Goal: Transaction & Acquisition: Purchase product/service

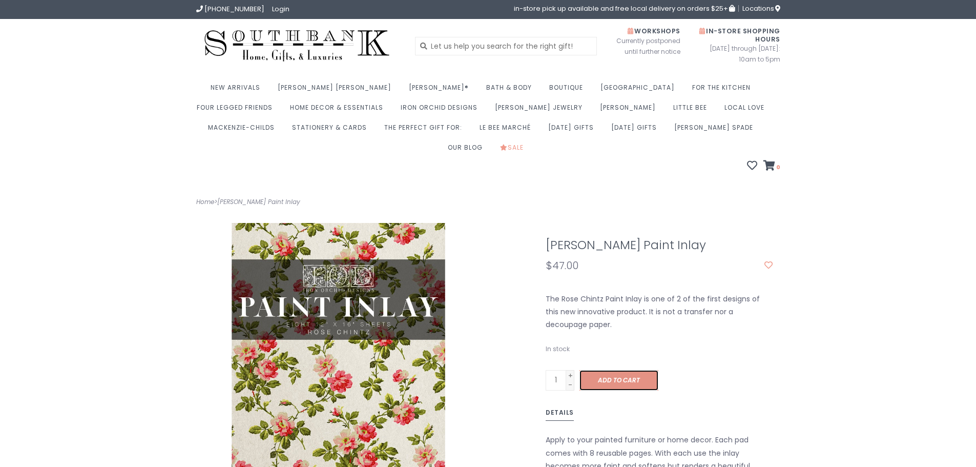
click at [611, 370] on link "Add to cart" at bounding box center [619, 380] width 79 height 20
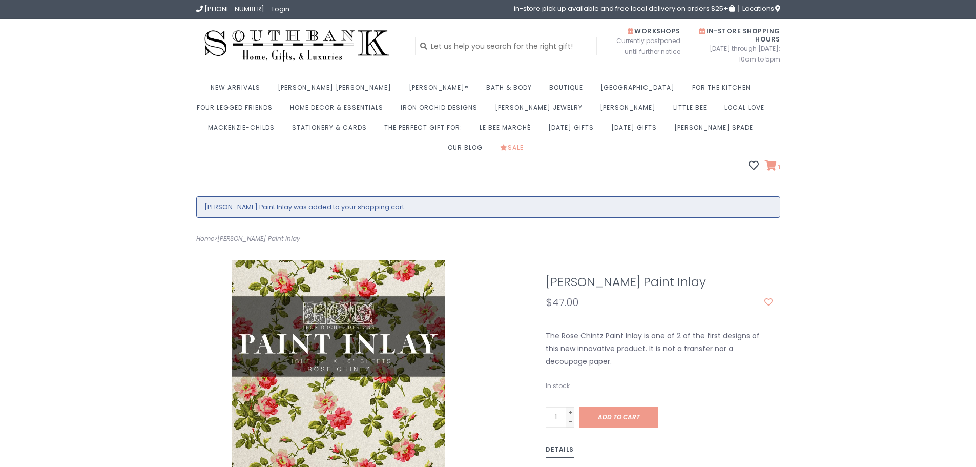
click at [773, 160] on icon at bounding box center [771, 165] width 12 height 10
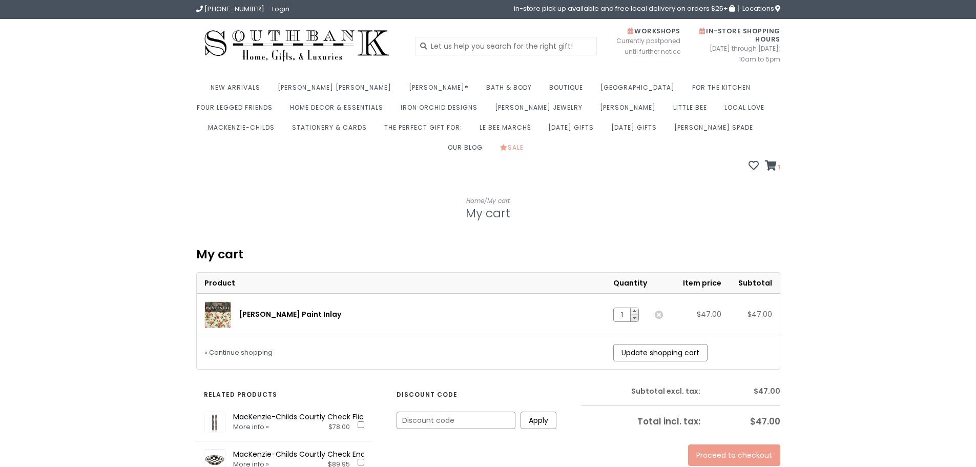
click at [529, 140] on link "Sale" at bounding box center [514, 150] width 29 height 20
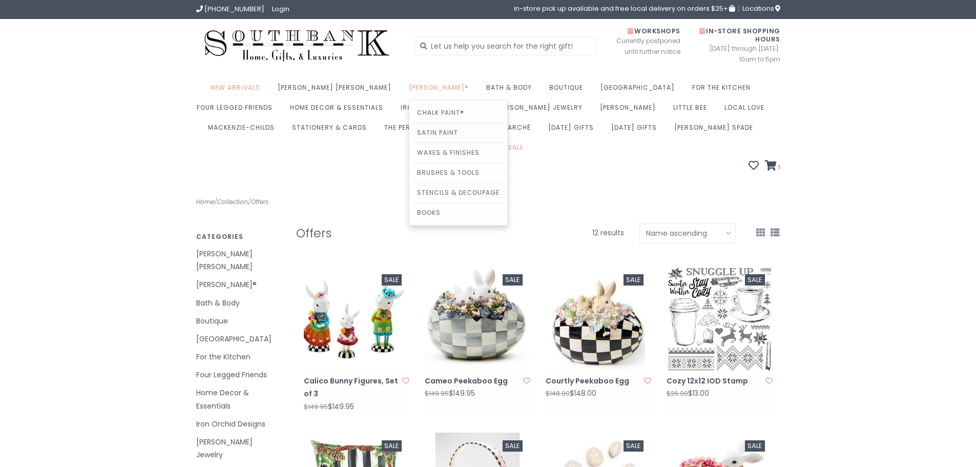
click at [409, 88] on link "[PERSON_NAME]®" at bounding box center [441, 90] width 65 height 20
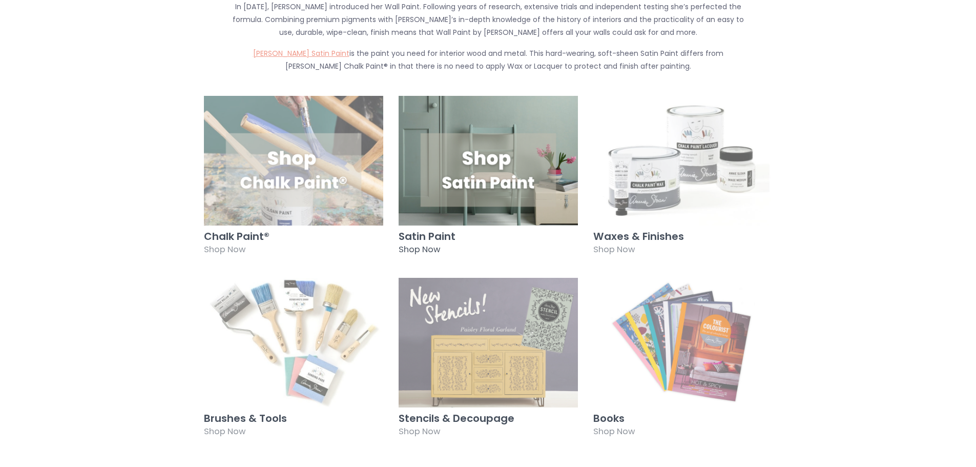
scroll to position [615, 0]
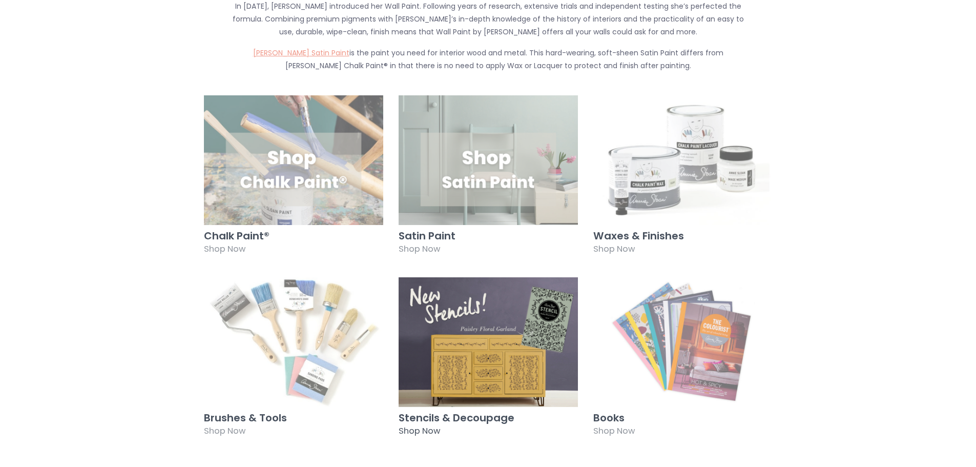
click at [507, 334] on img at bounding box center [488, 342] width 179 height 130
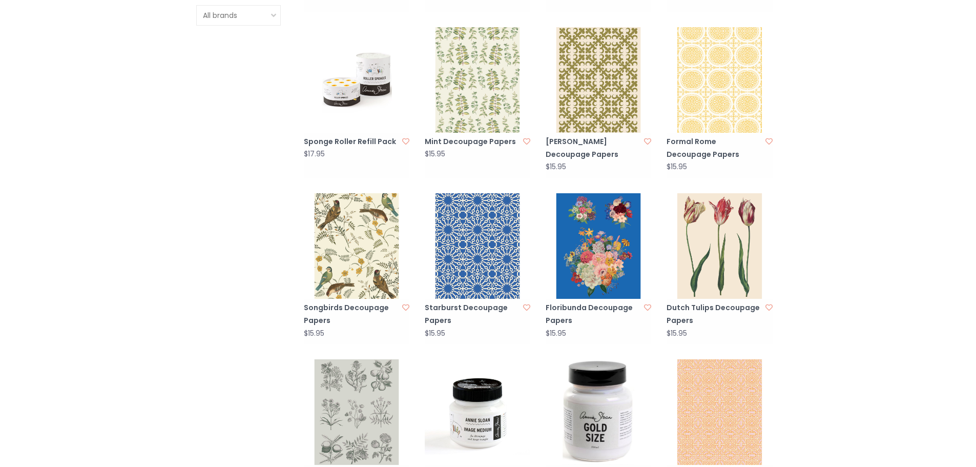
scroll to position [615, 0]
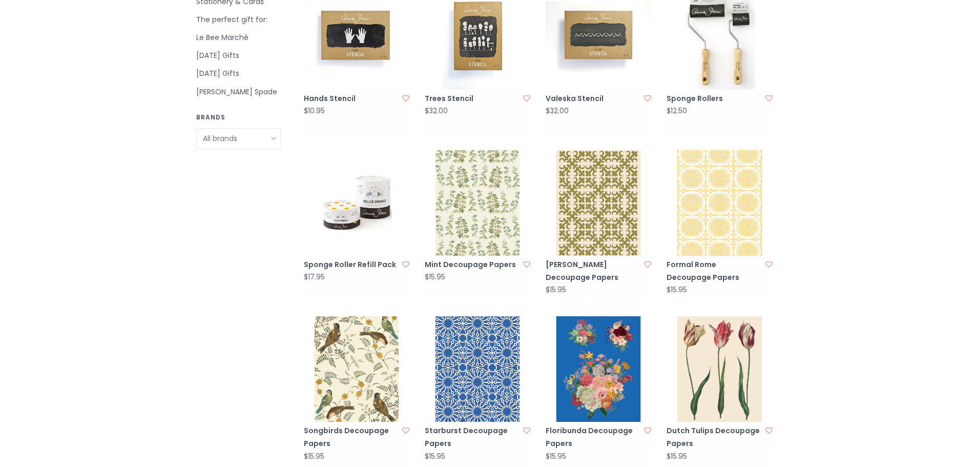
click at [614, 375] on img at bounding box center [599, 369] width 106 height 106
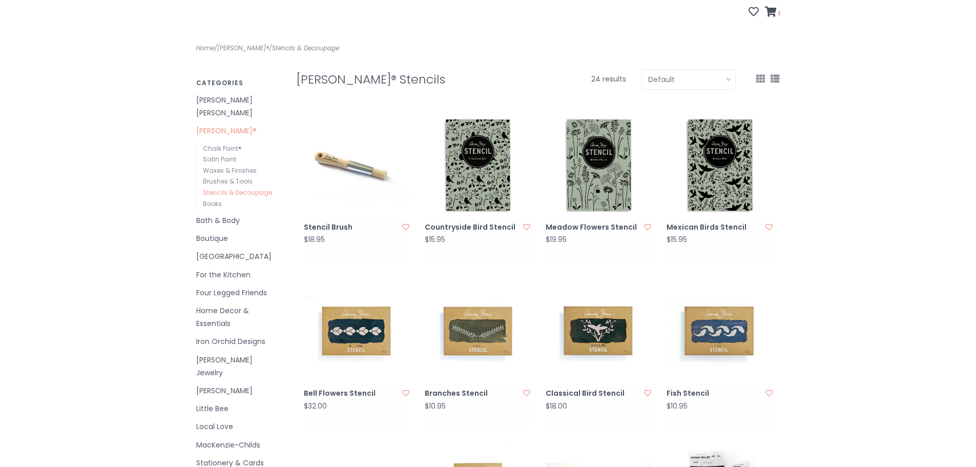
scroll to position [0, 0]
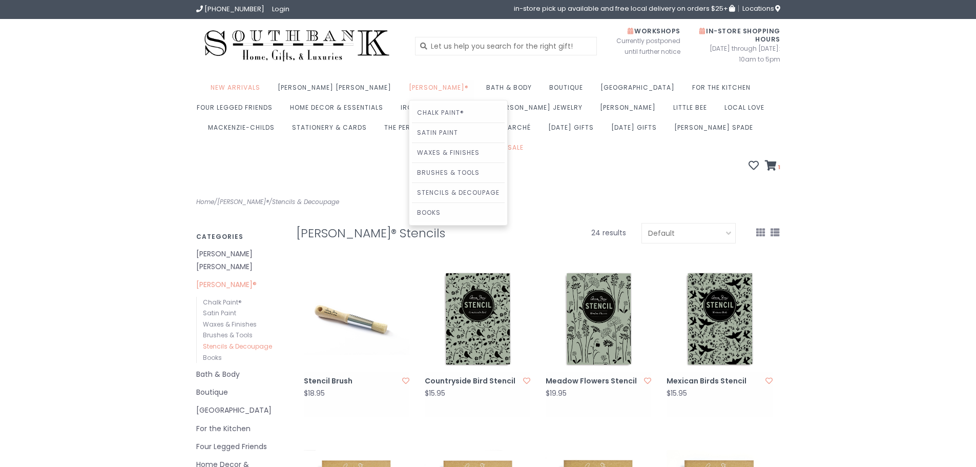
click at [409, 90] on link "[PERSON_NAME]®" at bounding box center [441, 90] width 65 height 20
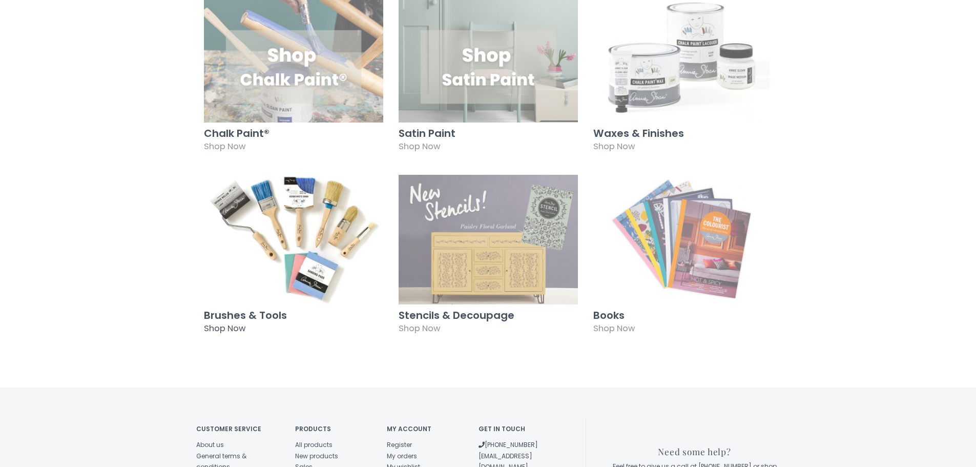
scroll to position [615, 0]
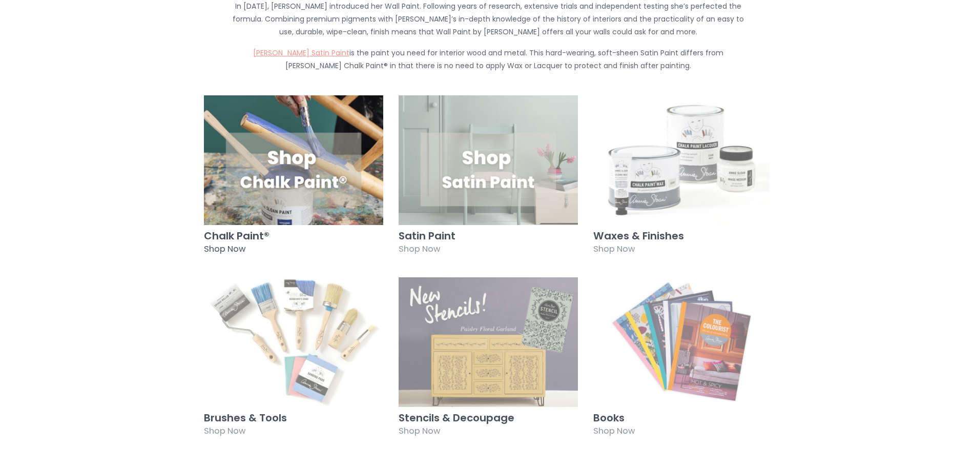
click at [313, 157] on img at bounding box center [293, 160] width 179 height 130
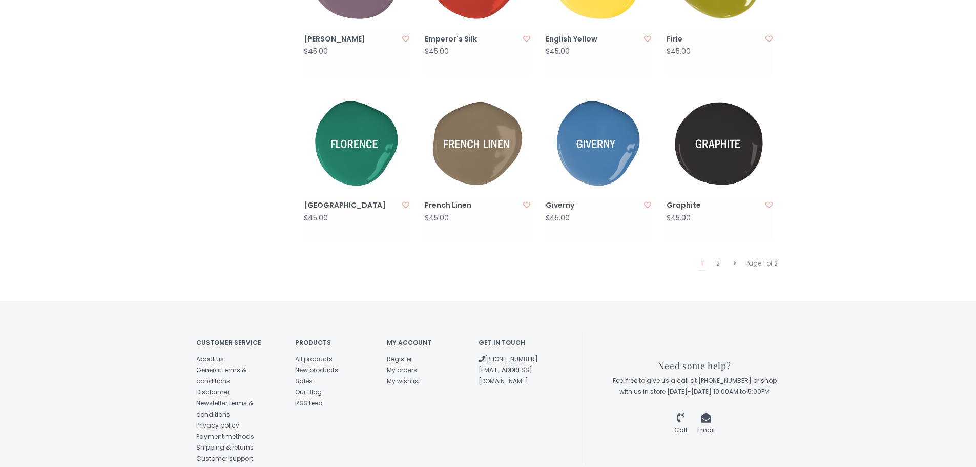
scroll to position [1041, 0]
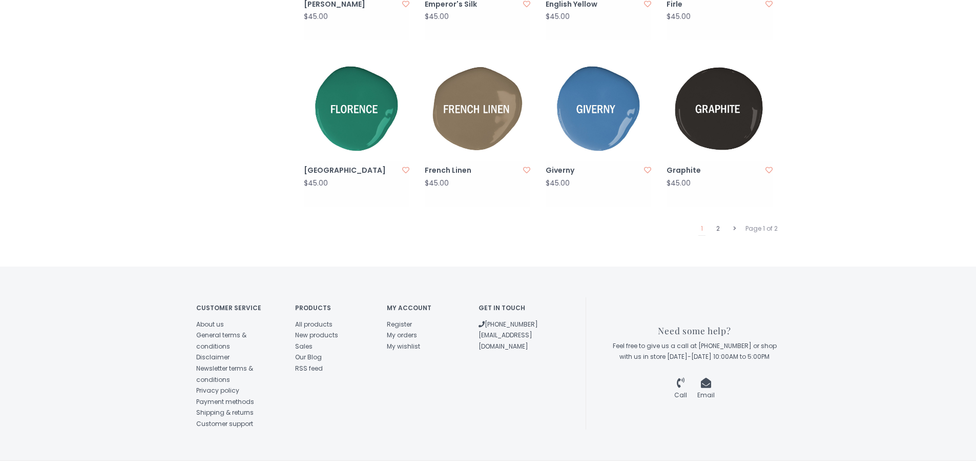
click at [716, 222] on link "2" at bounding box center [718, 228] width 9 height 13
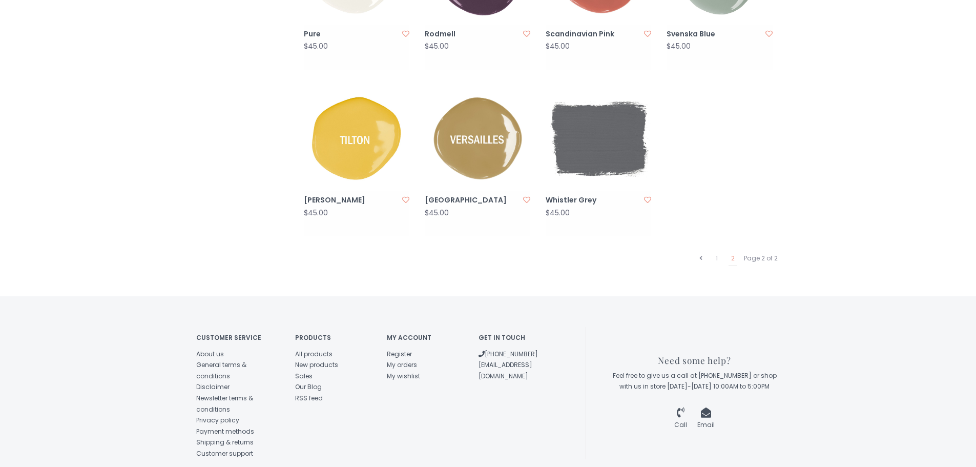
scroll to position [1041, 0]
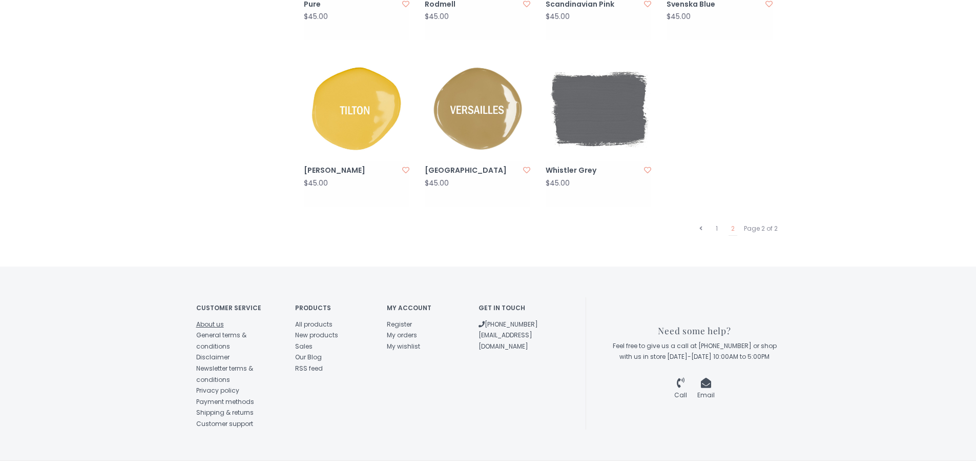
click at [215, 320] on link "About us" at bounding box center [210, 324] width 28 height 9
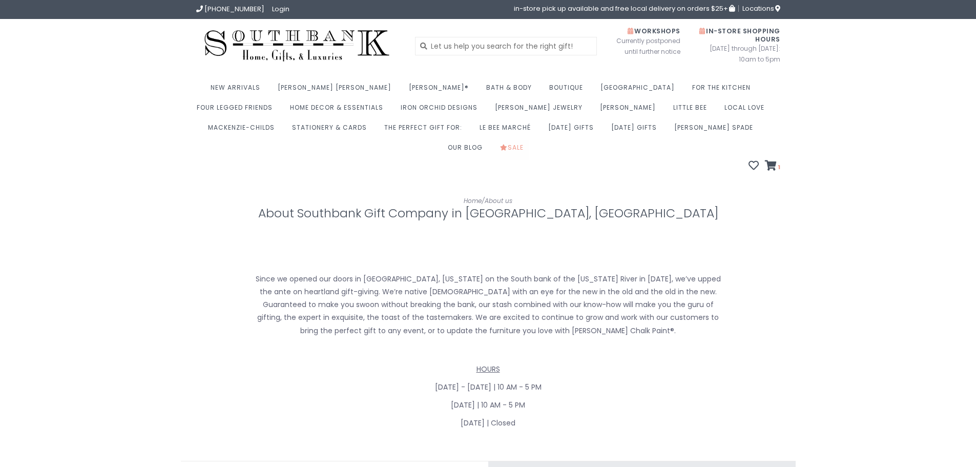
click at [529, 140] on link "Sale" at bounding box center [514, 150] width 29 height 20
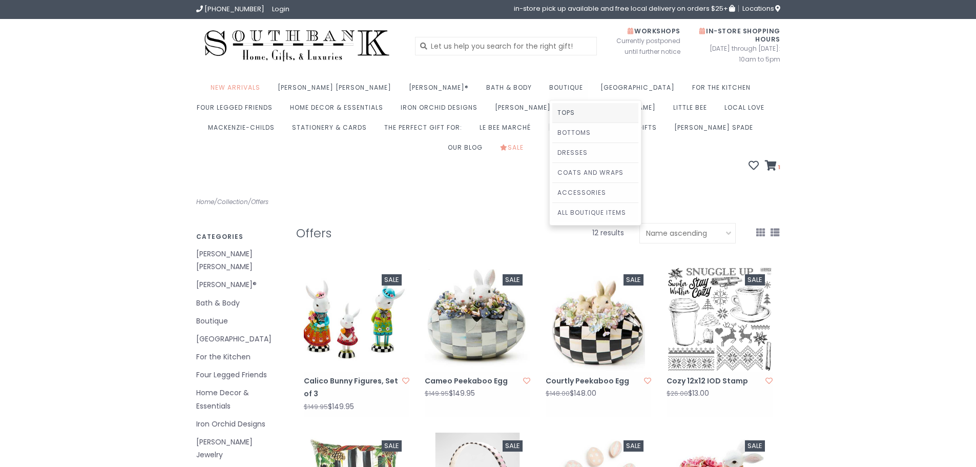
click at [552, 109] on link "Tops" at bounding box center [595, 112] width 86 height 19
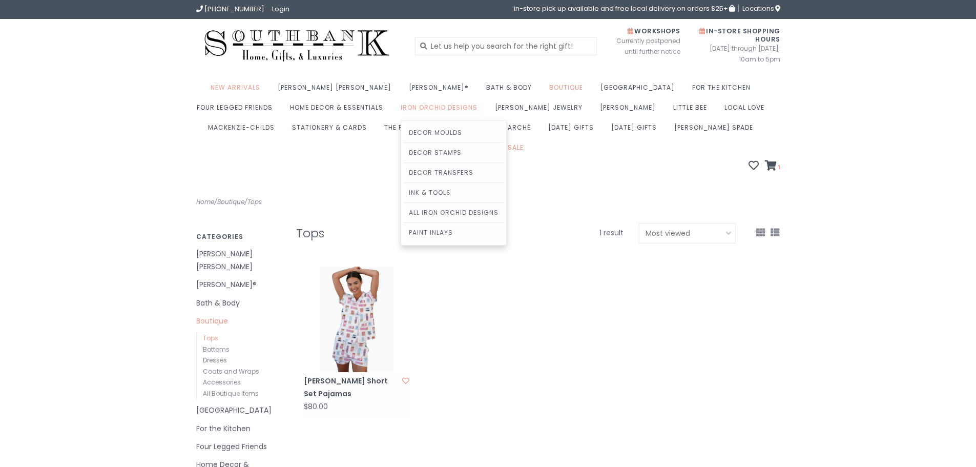
click at [401, 108] on link "Iron Orchid Designs" at bounding box center [442, 110] width 82 height 20
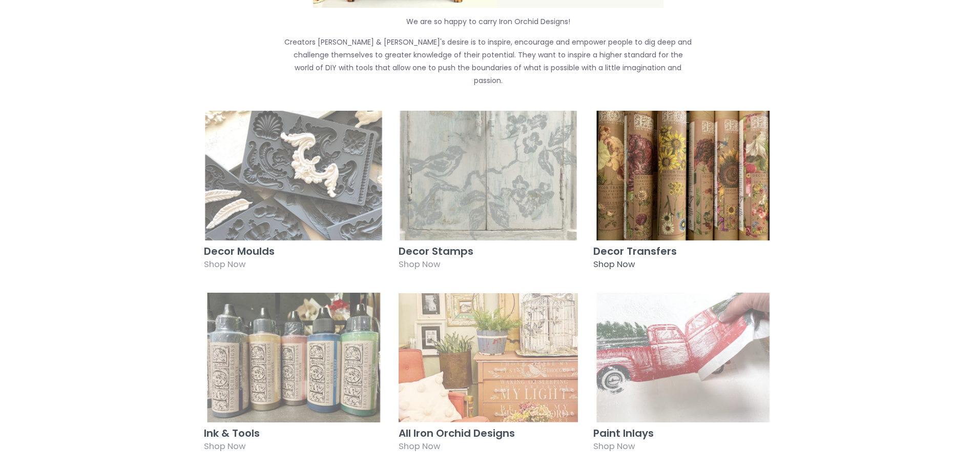
scroll to position [512, 0]
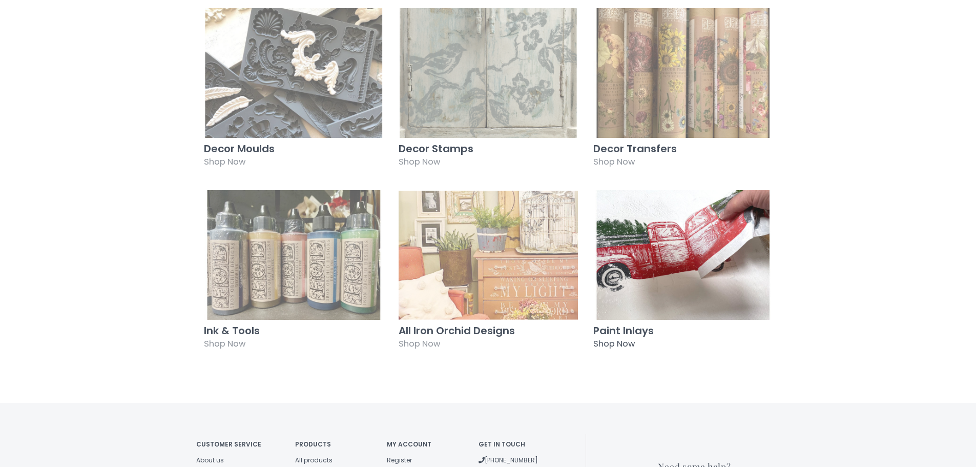
click at [665, 226] on img at bounding box center [682, 255] width 179 height 130
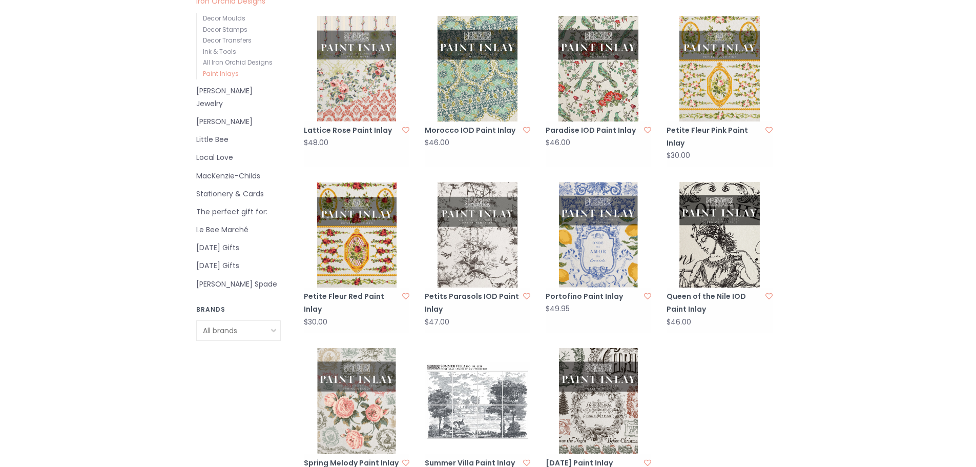
scroll to position [512, 0]
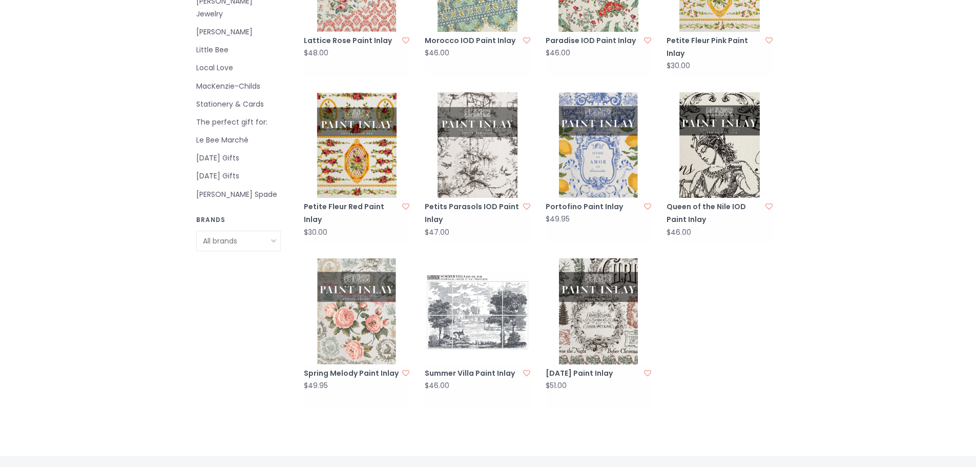
click at [351, 303] on img at bounding box center [357, 311] width 106 height 106
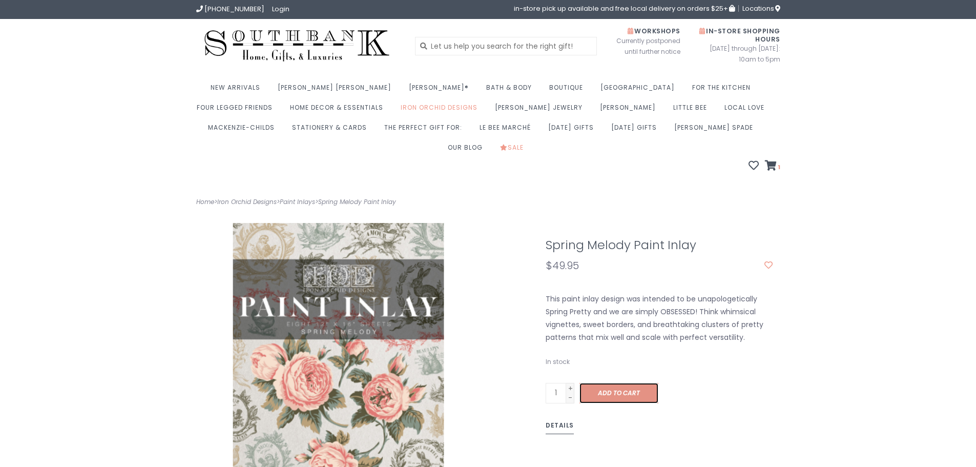
click at [614, 388] on span "Add to cart" at bounding box center [619, 392] width 42 height 9
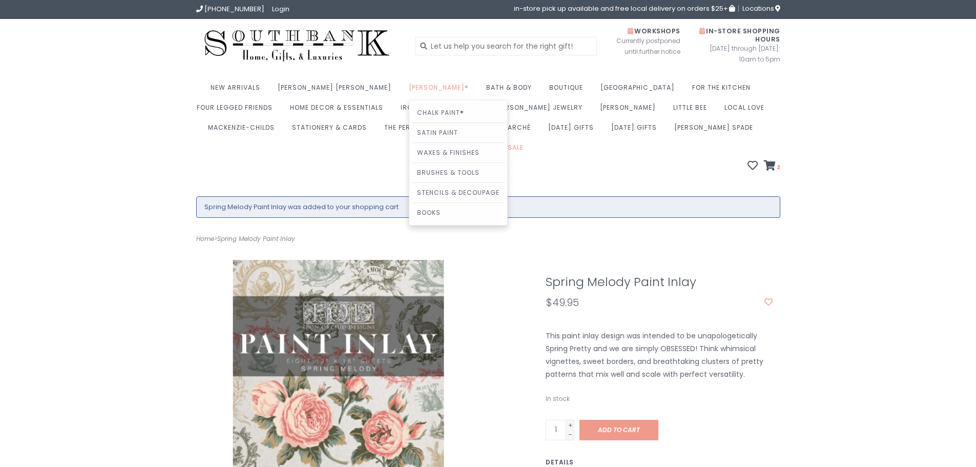
click at [409, 90] on link "[PERSON_NAME]®" at bounding box center [441, 90] width 65 height 20
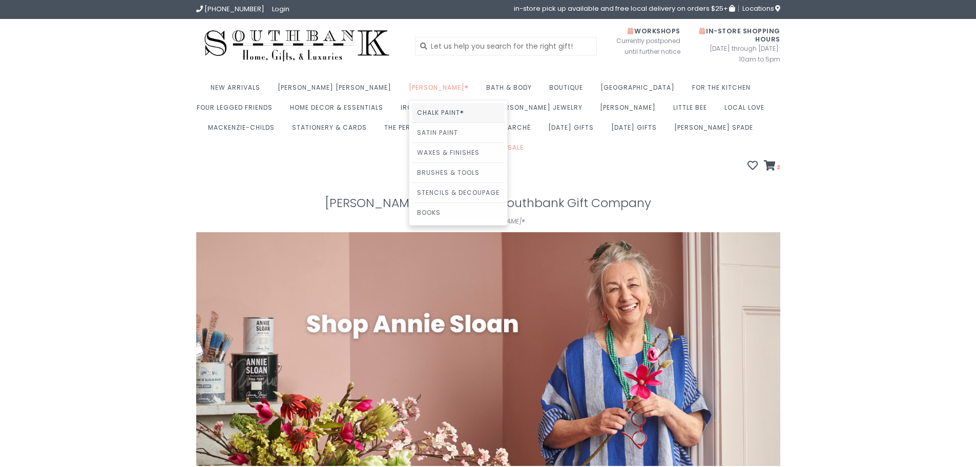
click at [412, 114] on link "Chalk Paint®" at bounding box center [458, 112] width 93 height 19
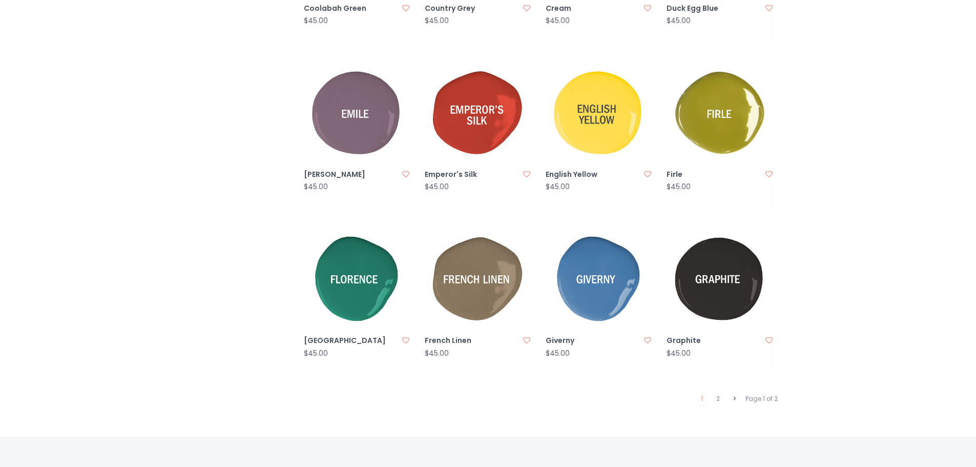
scroll to position [1041, 0]
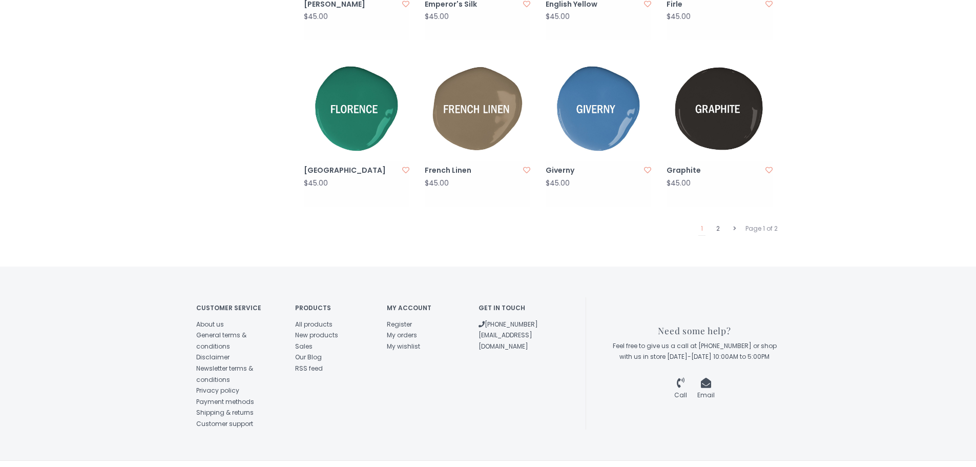
click at [715, 222] on link "2" at bounding box center [718, 228] width 9 height 13
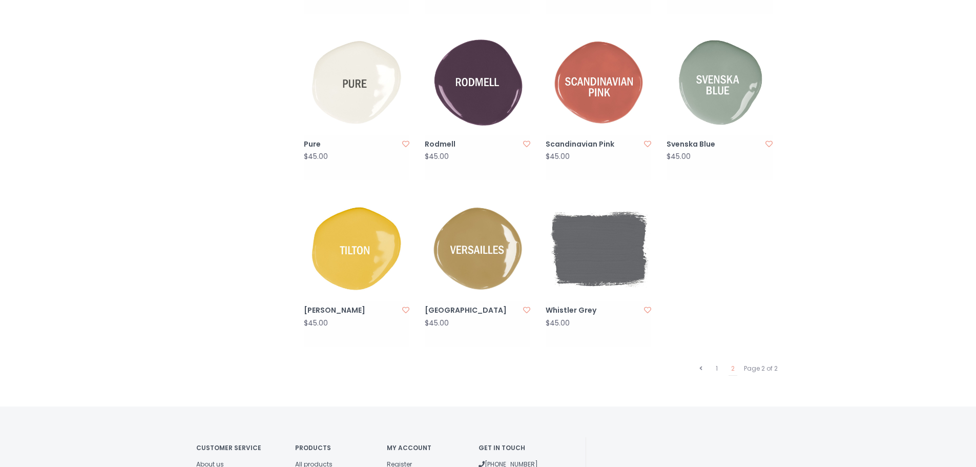
scroll to position [922, 0]
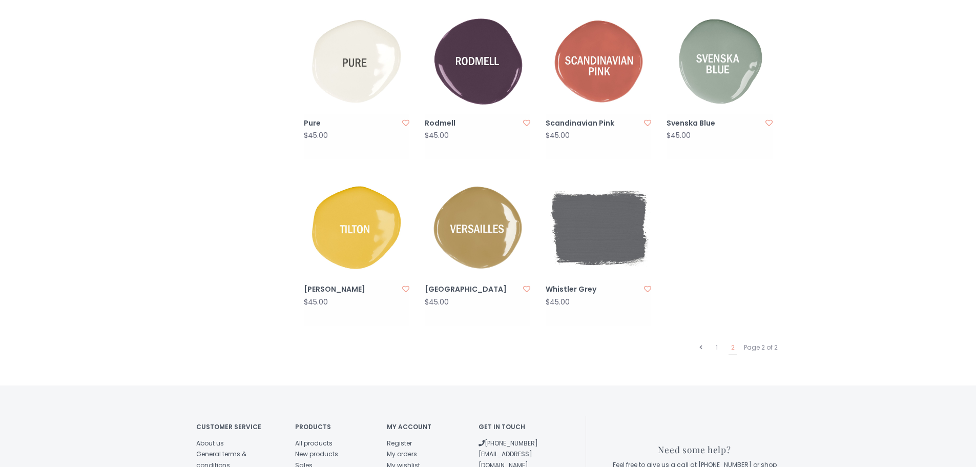
click at [370, 57] on img at bounding box center [357, 62] width 106 height 106
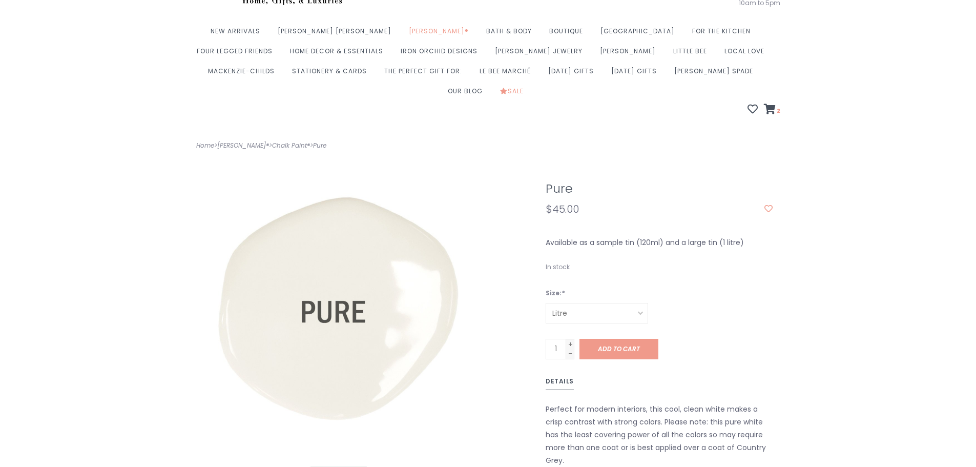
scroll to position [154, 0]
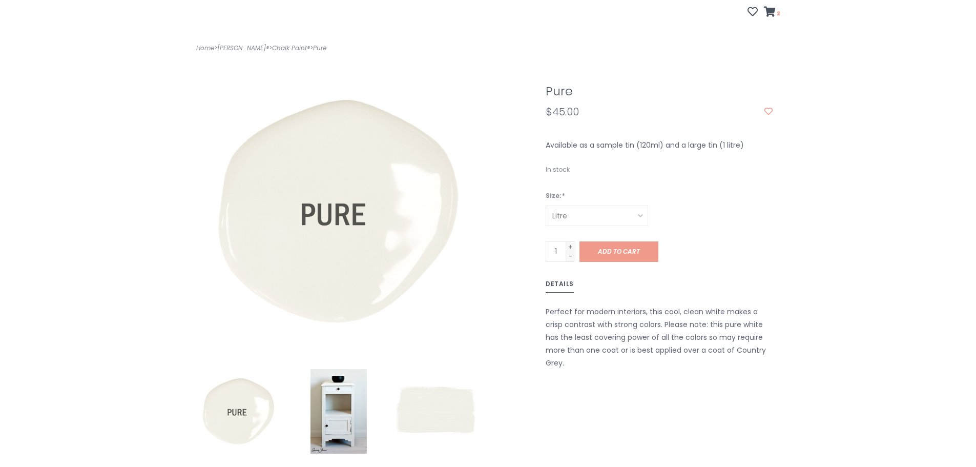
click at [639, 205] on select "Litre Sample Tin" at bounding box center [597, 215] width 102 height 20
click at [546, 205] on select "Litre Sample Tin" at bounding box center [597, 215] width 102 height 20
click at [626, 247] on span "Add to cart" at bounding box center [619, 251] width 42 height 9
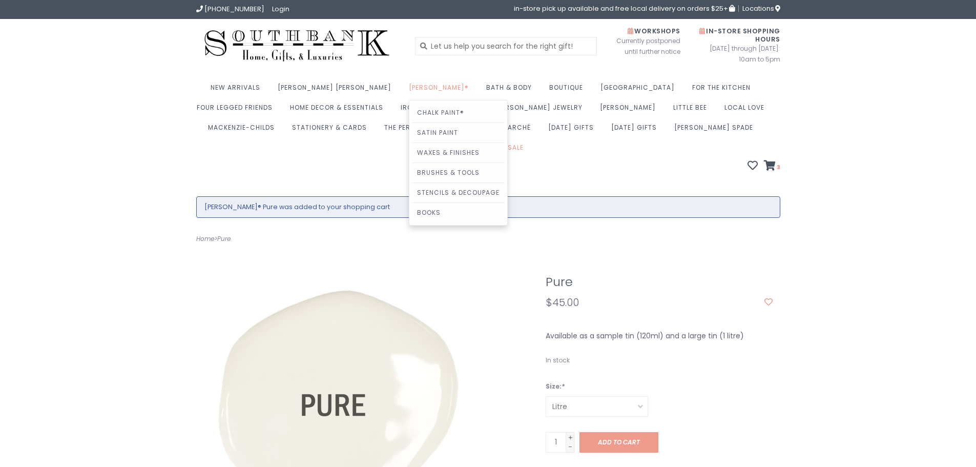
click at [409, 90] on link "[PERSON_NAME]®" at bounding box center [441, 90] width 65 height 20
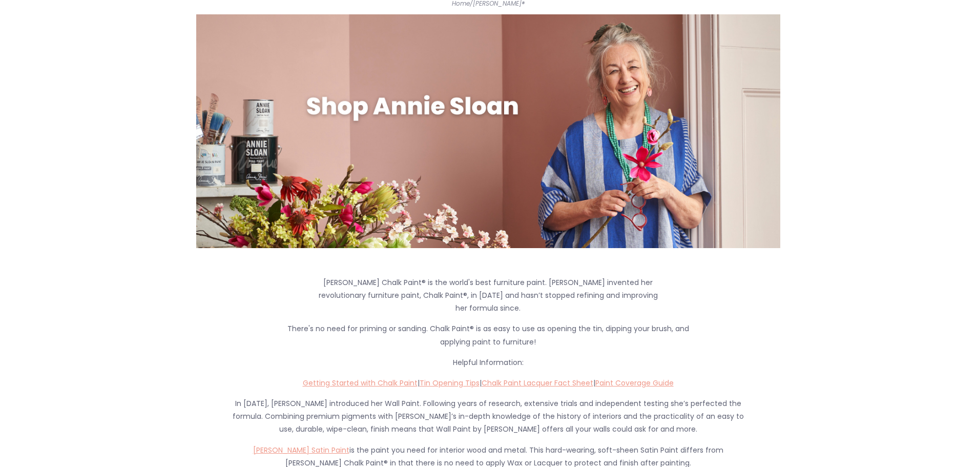
scroll to position [51, 0]
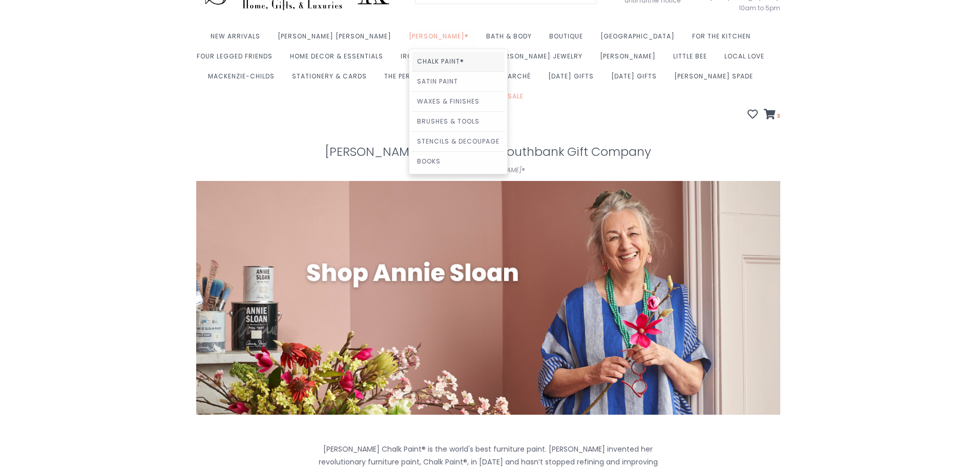
click at [412, 61] on link "Chalk Paint®" at bounding box center [458, 61] width 93 height 19
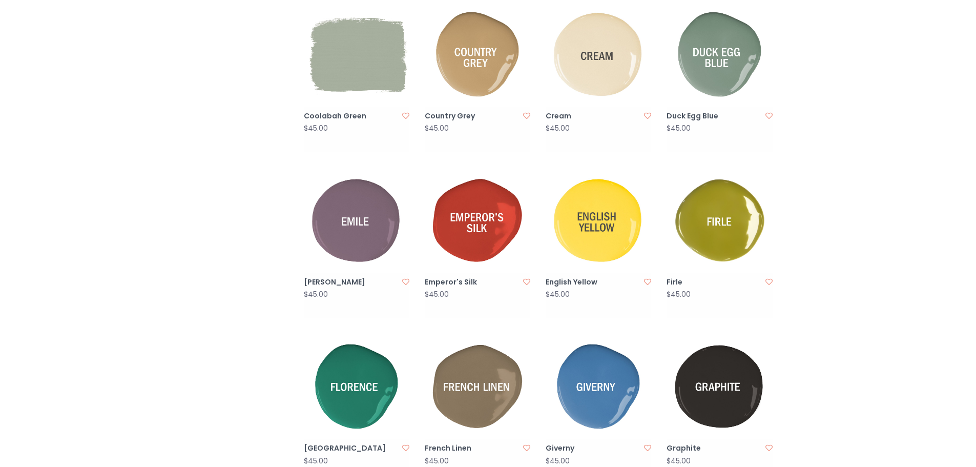
scroll to position [922, 0]
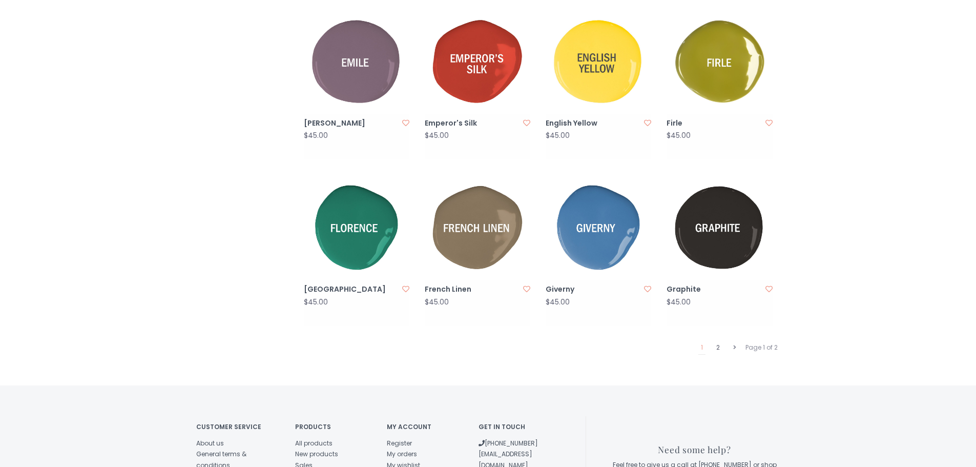
click at [717, 341] on link "2" at bounding box center [718, 347] width 9 height 13
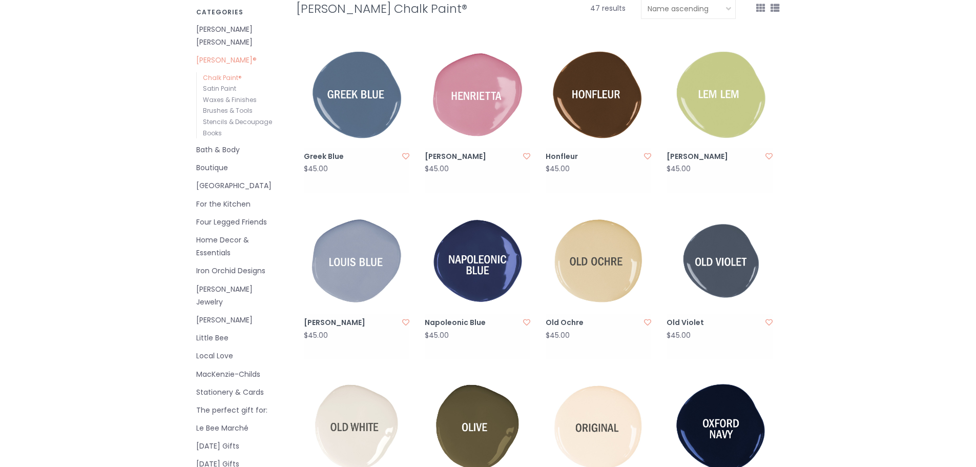
scroll to position [205, 0]
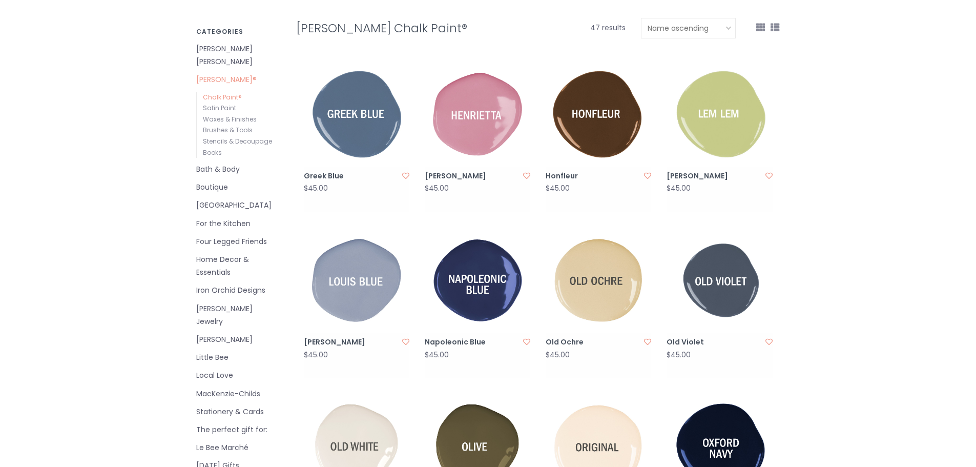
click at [723, 109] on img at bounding box center [720, 114] width 106 height 106
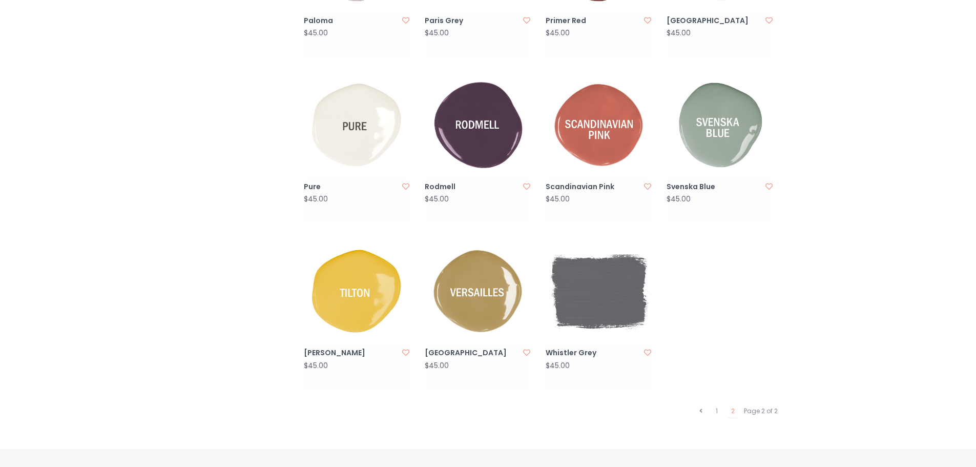
scroll to position [871, 0]
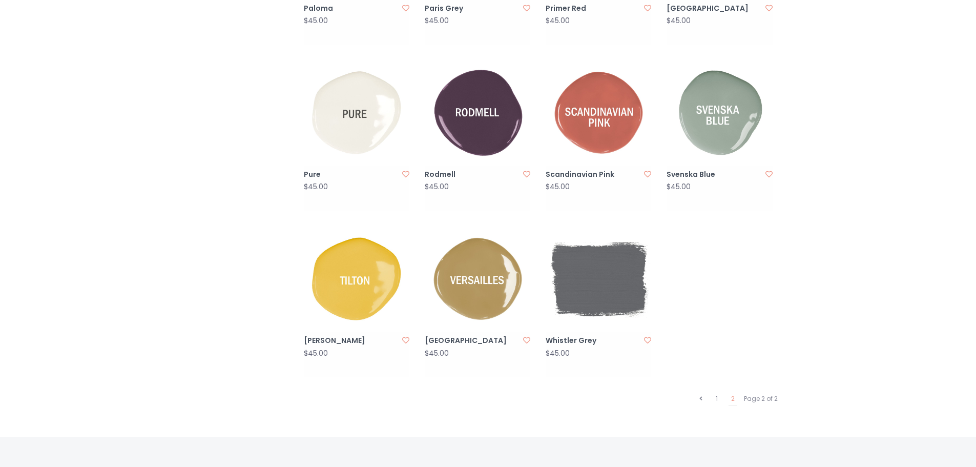
click at [354, 280] on img at bounding box center [357, 279] width 106 height 106
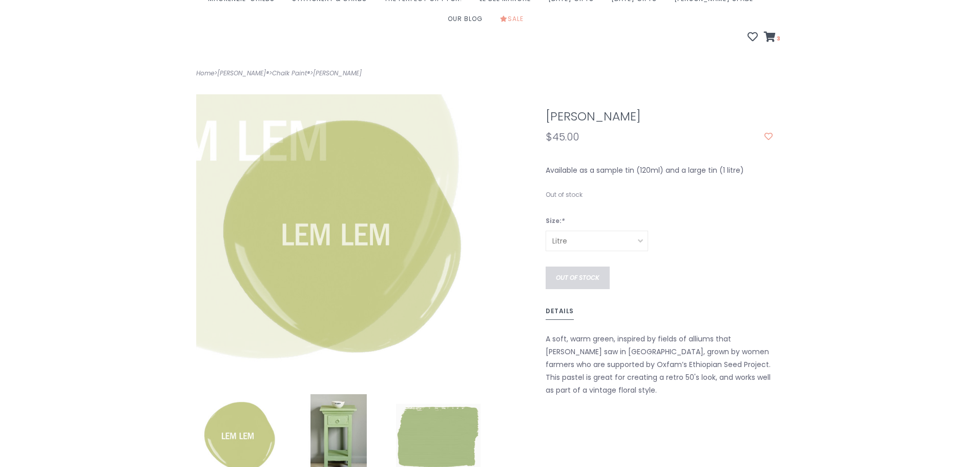
scroll to position [205, 0]
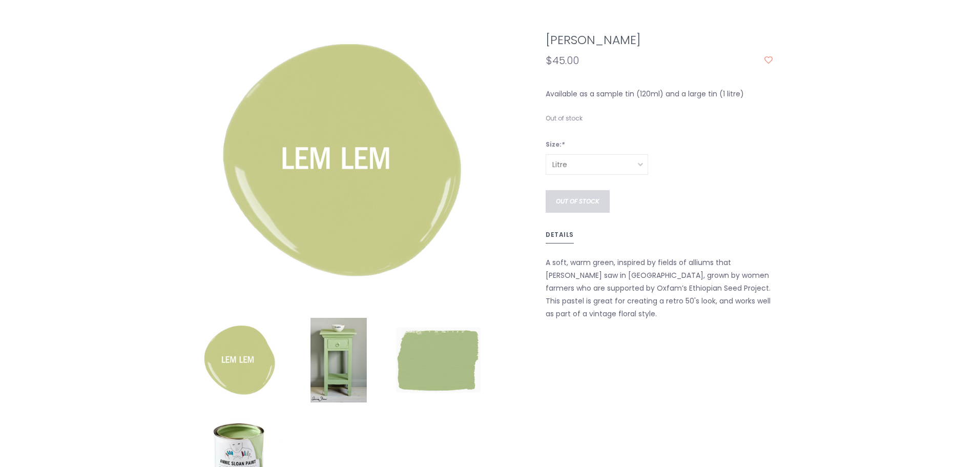
click at [347, 338] on img at bounding box center [338, 360] width 85 height 85
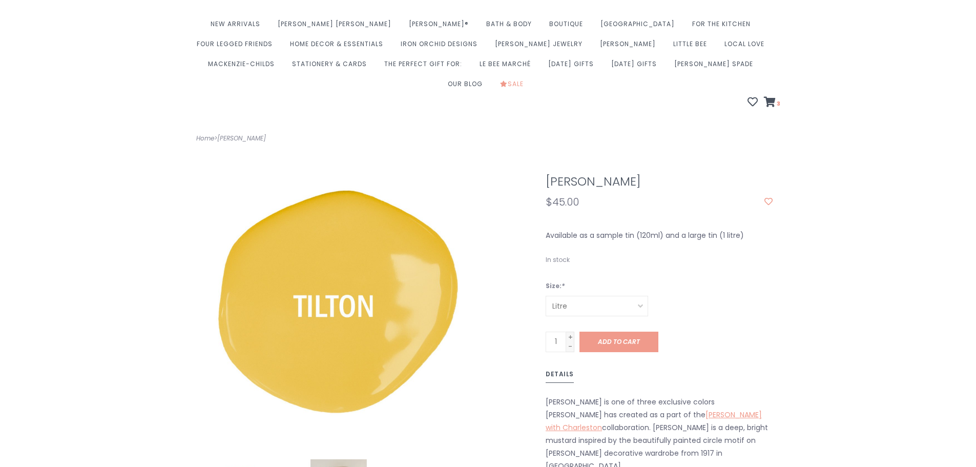
scroll to position [205, 0]
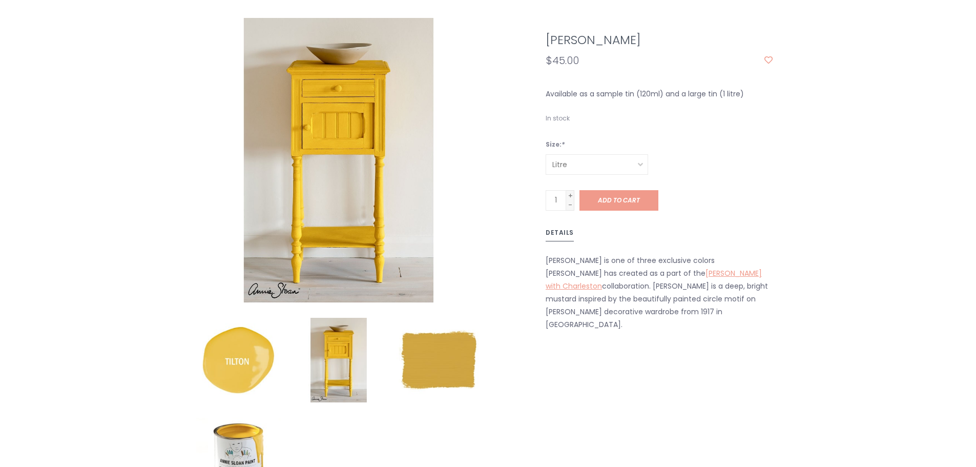
click at [344, 331] on img at bounding box center [338, 360] width 85 height 85
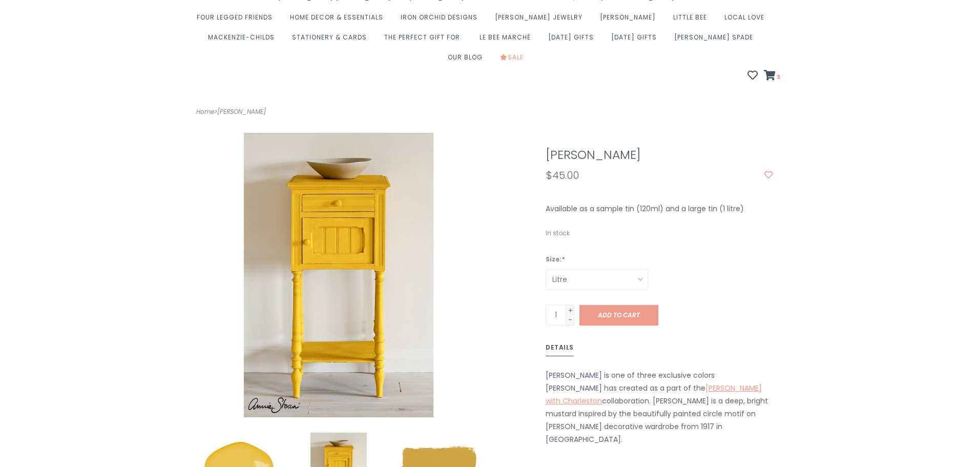
scroll to position [0, 0]
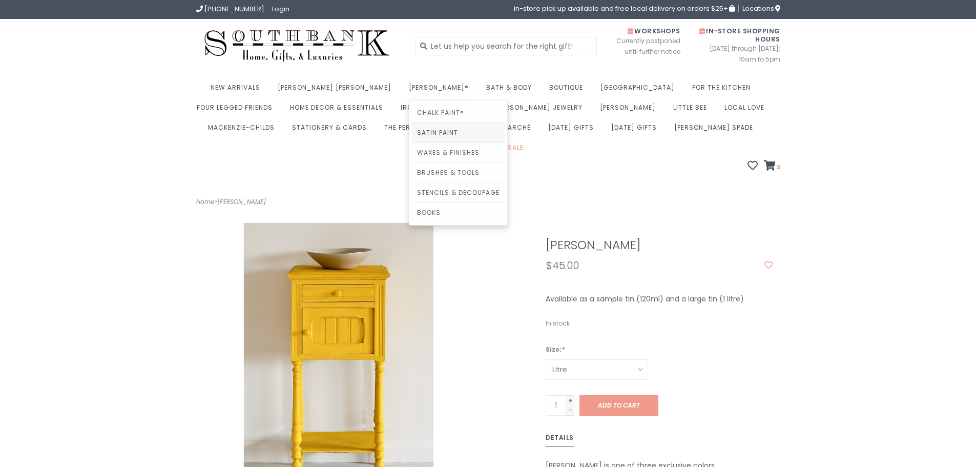
click at [412, 131] on link "Satin Paint" at bounding box center [458, 132] width 93 height 19
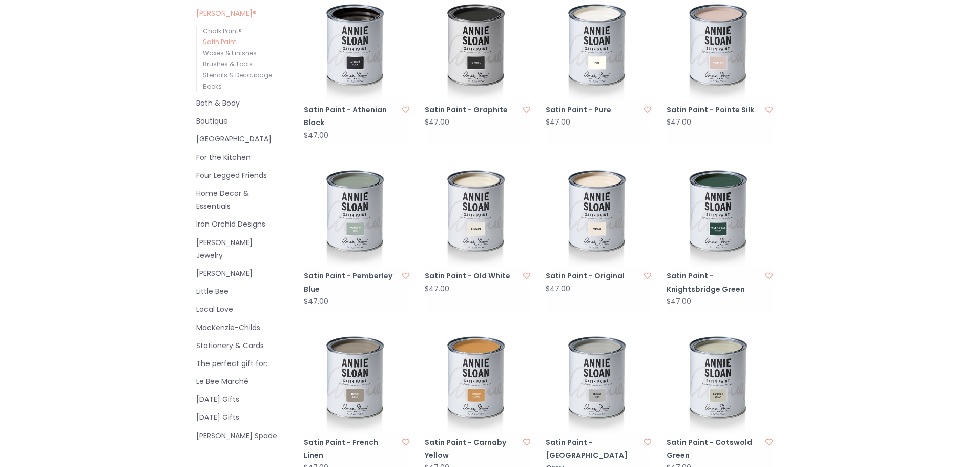
scroll to position [256, 0]
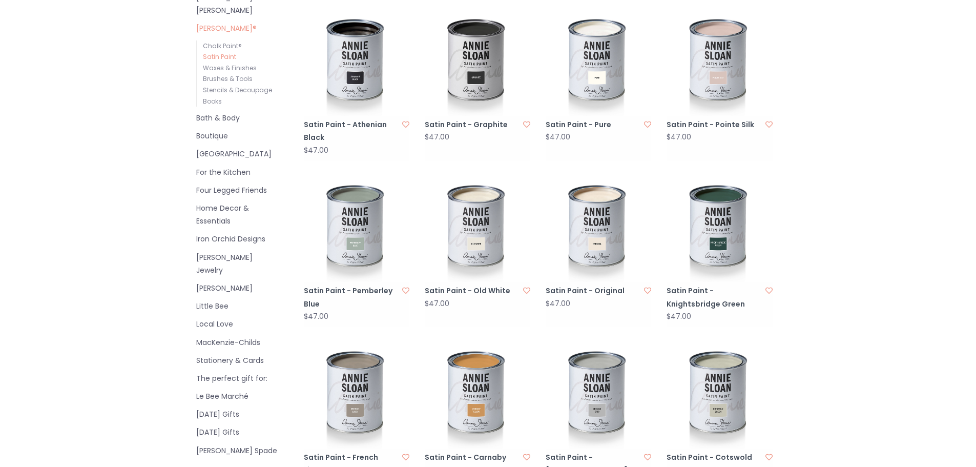
click at [367, 201] on img at bounding box center [357, 229] width 106 height 106
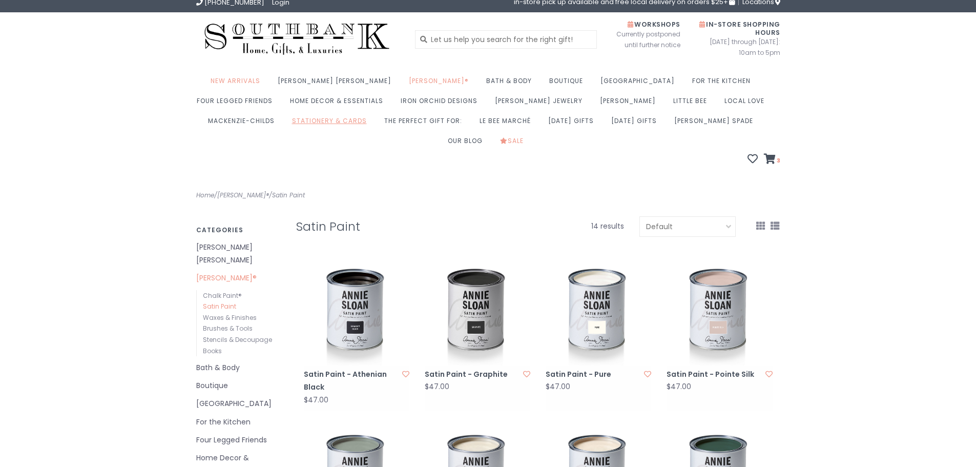
scroll to position [0, 0]
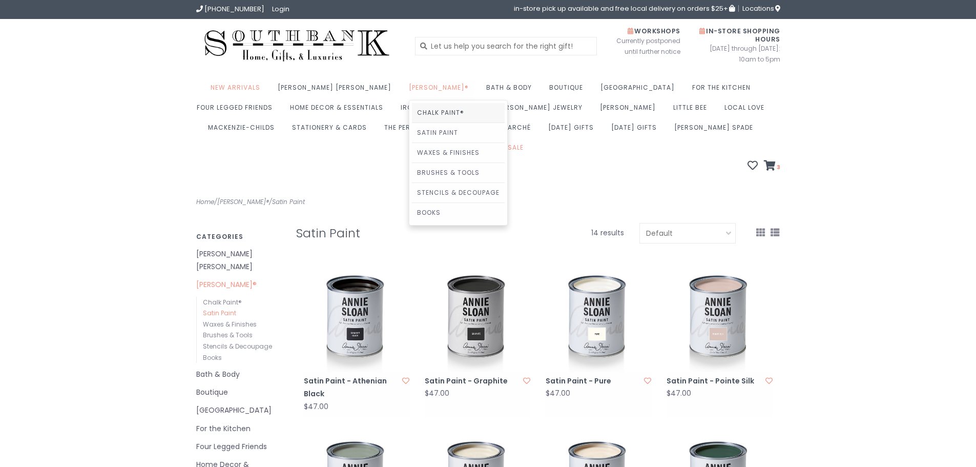
click at [412, 114] on link "Chalk Paint®" at bounding box center [458, 112] width 93 height 19
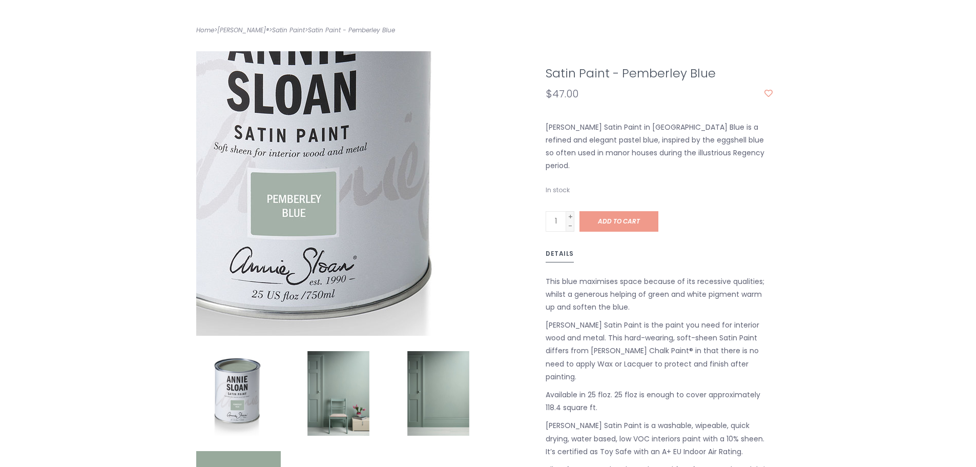
scroll to position [256, 0]
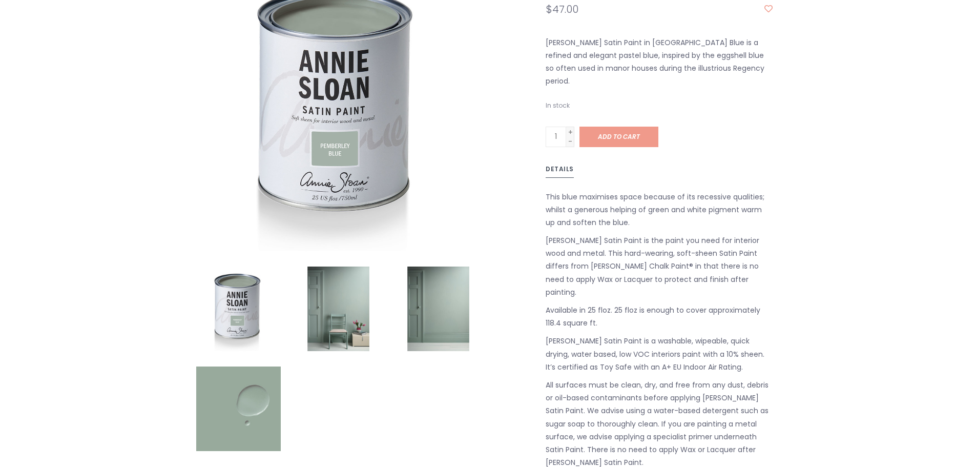
click at [349, 296] on img at bounding box center [338, 308] width 85 height 85
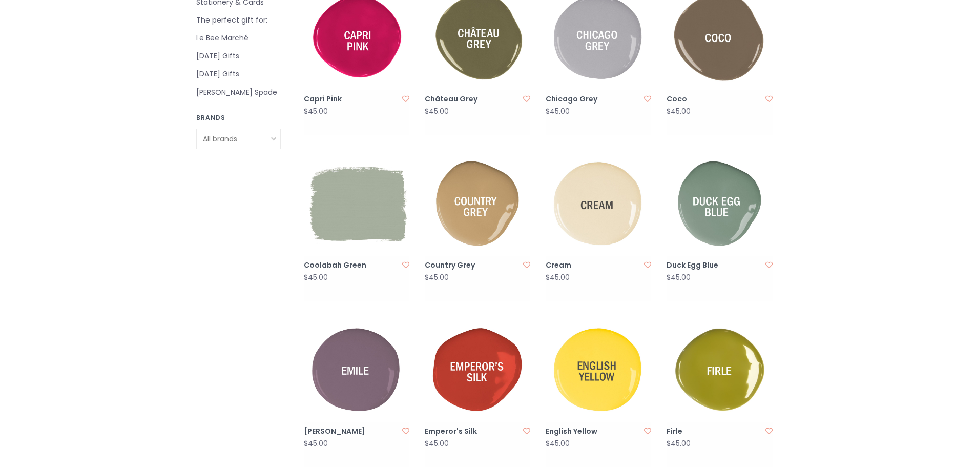
scroll to position [615, 0]
click at [730, 198] on img at bounding box center [720, 203] width 106 height 106
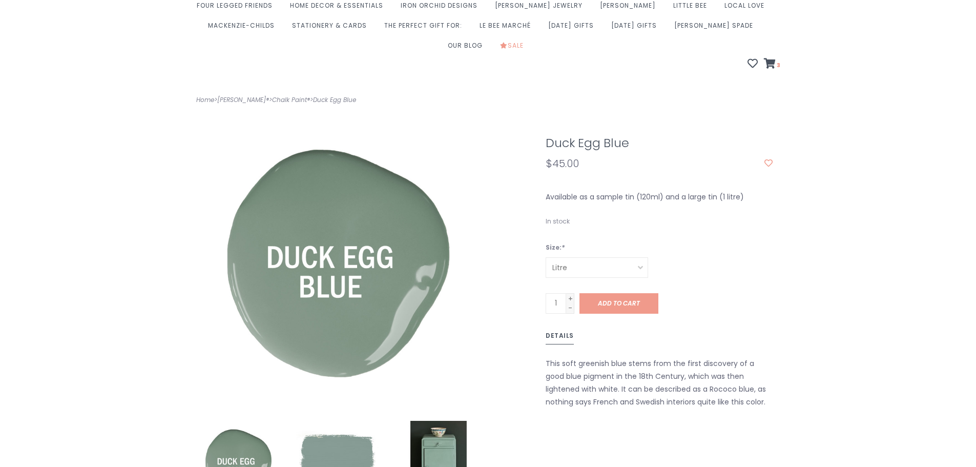
scroll to position [256, 0]
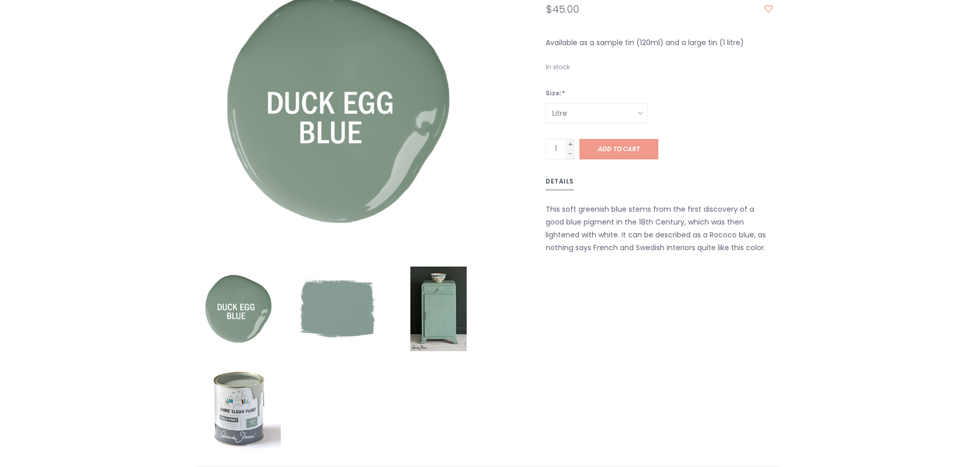
click at [440, 304] on img at bounding box center [438, 308] width 85 height 85
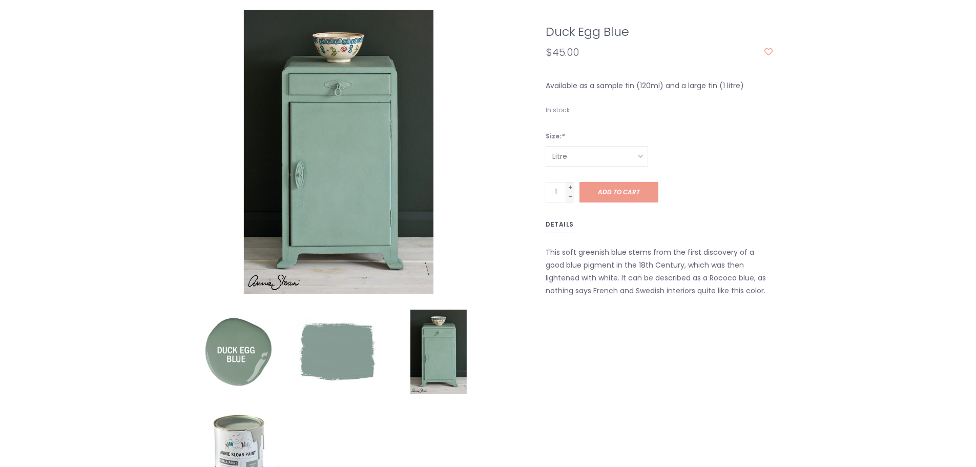
scroll to position [154, 0]
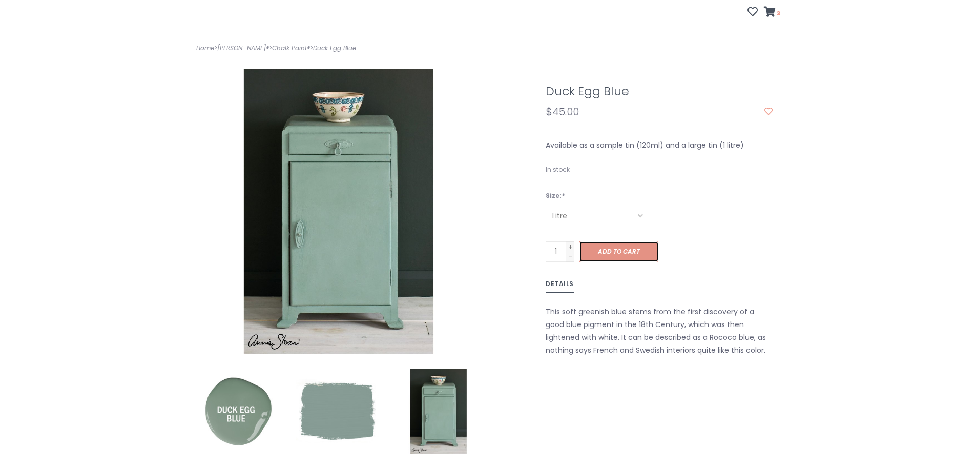
click at [628, 247] on span "Add to cart" at bounding box center [619, 251] width 42 height 9
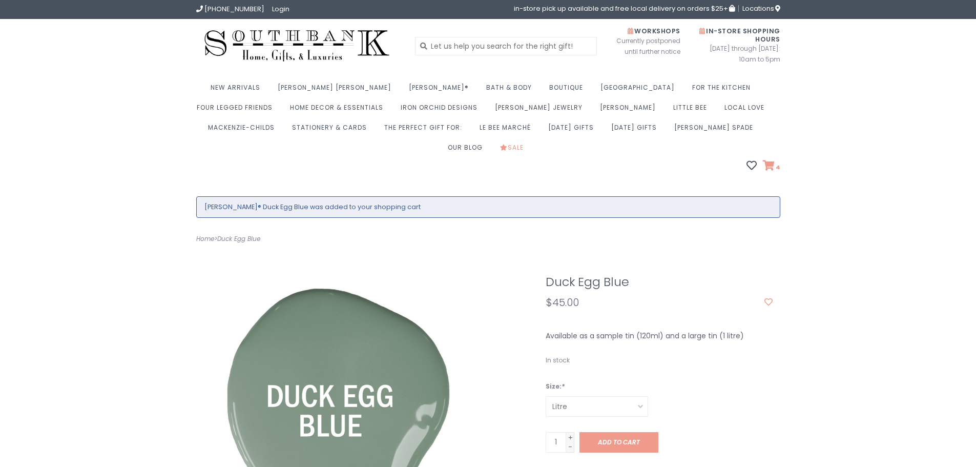
click at [776, 163] on span "4" at bounding box center [778, 167] width 6 height 8
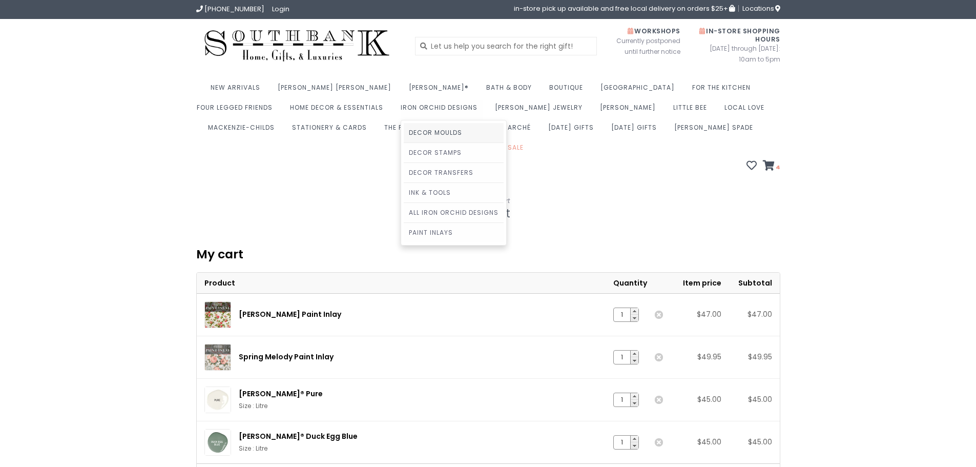
click at [404, 132] on link "Decor Moulds" at bounding box center [454, 132] width 100 height 19
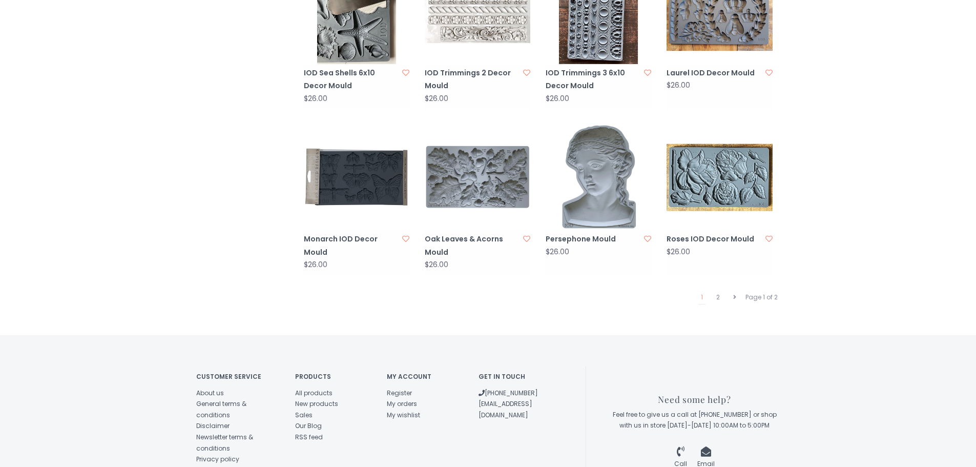
scroll to position [974, 0]
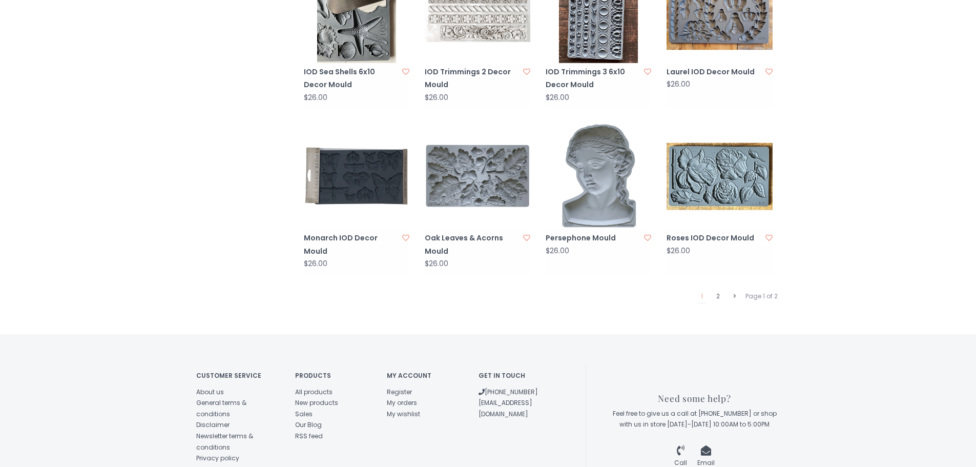
click at [718, 290] on link "2" at bounding box center [718, 296] width 9 height 13
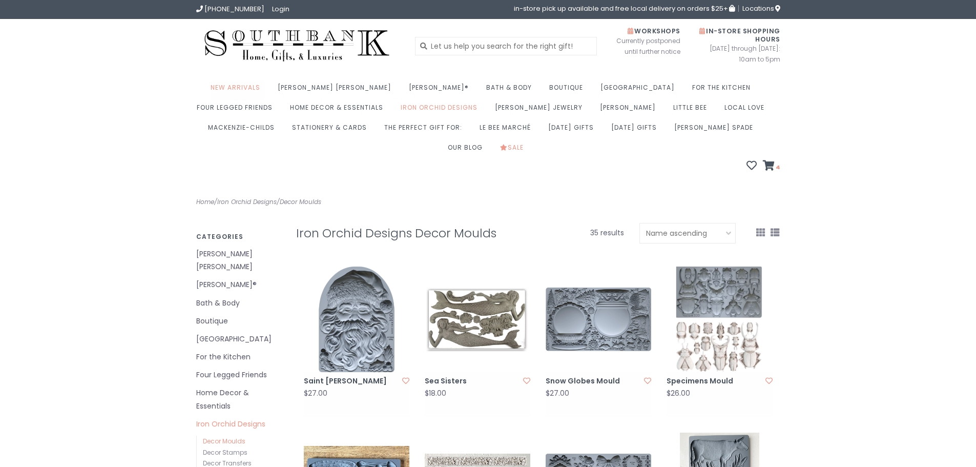
click at [258, 86] on link "New Arrivals" at bounding box center [238, 90] width 55 height 20
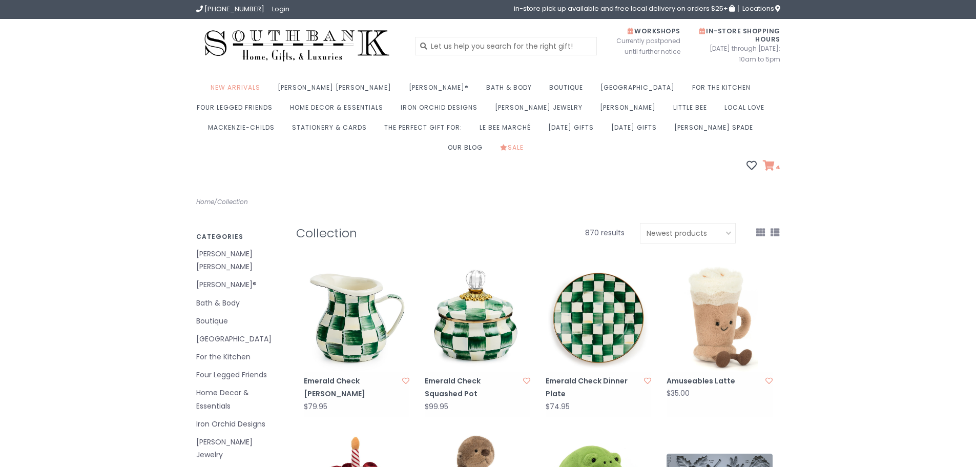
click at [769, 160] on icon at bounding box center [769, 165] width 12 height 10
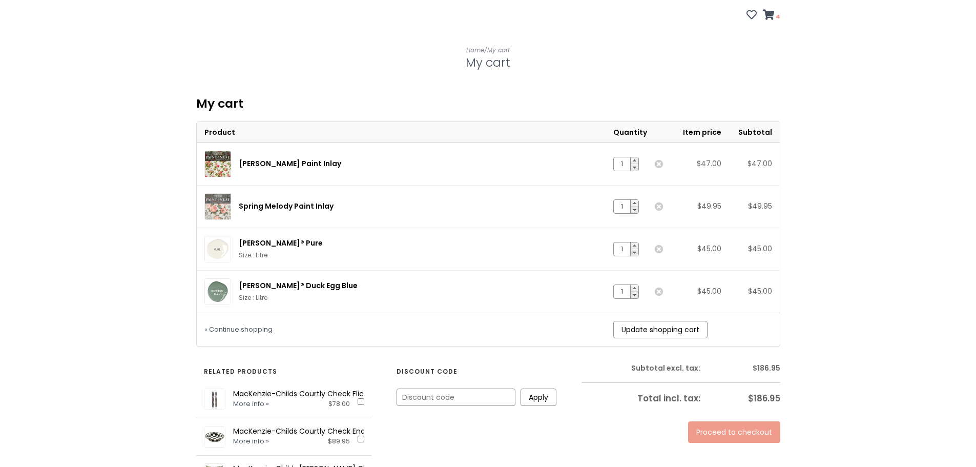
scroll to position [256, 0]
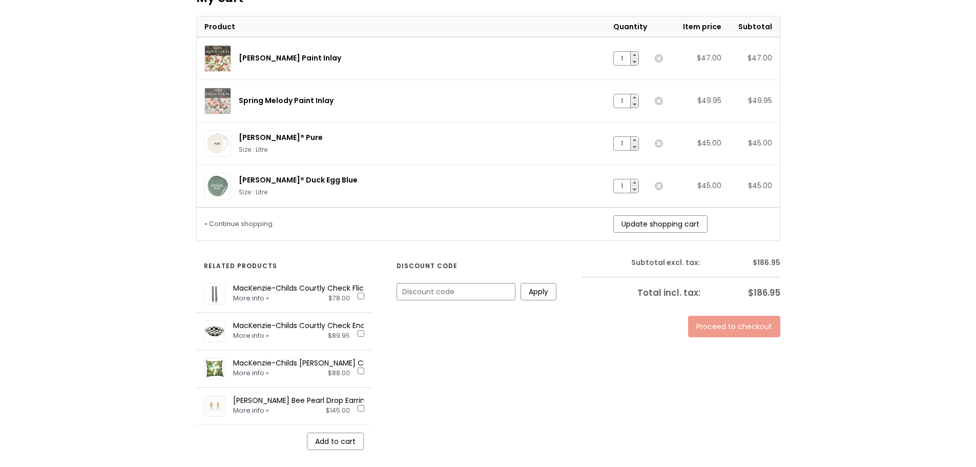
click at [733, 316] on link "Proceed to checkout" at bounding box center [734, 327] width 92 height 22
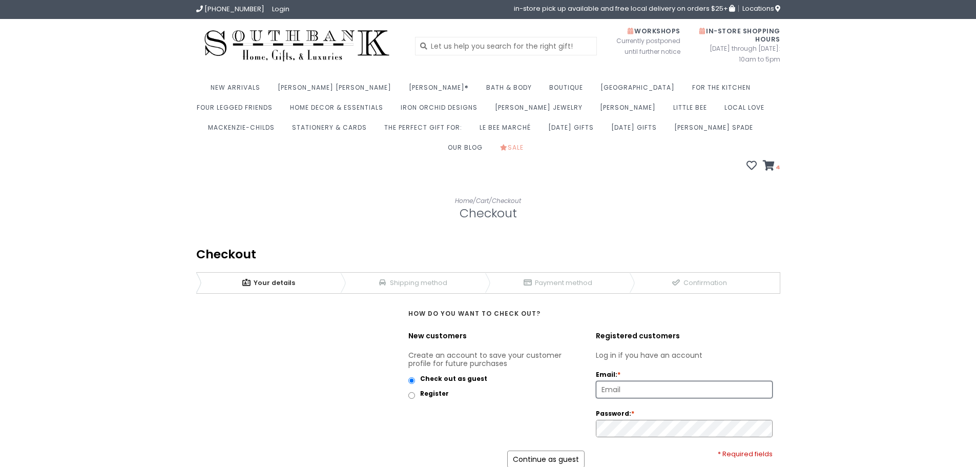
click at [636, 381] on input "Email: *" at bounding box center [684, 389] width 176 height 16
type input "[EMAIL_ADDRESS][DOMAIN_NAME]"
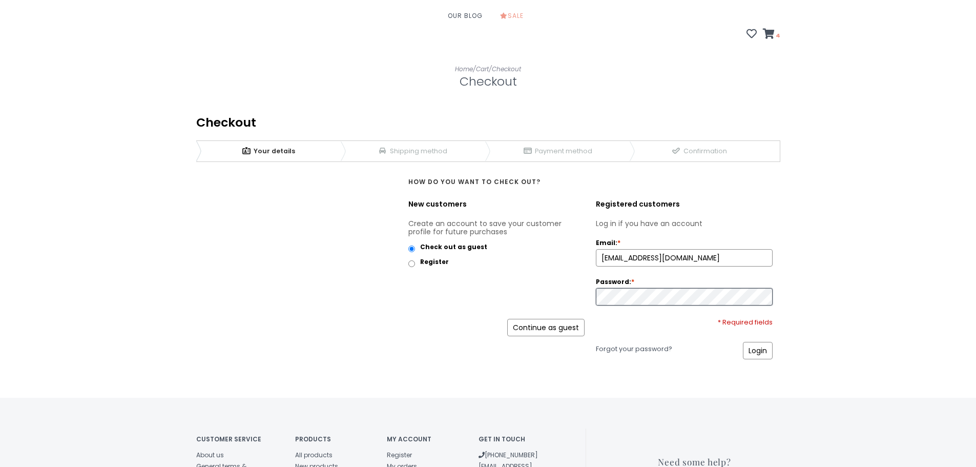
scroll to position [205, 0]
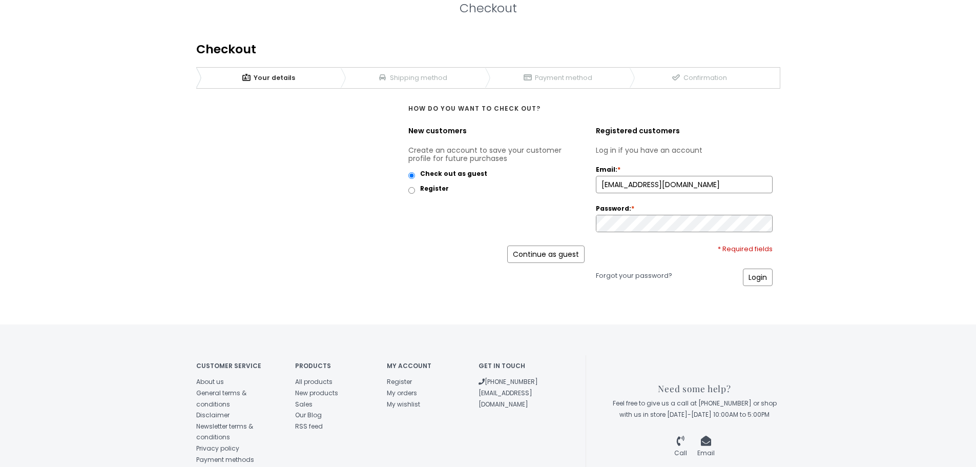
click at [542, 245] on link "Continue as guest" at bounding box center [545, 253] width 77 height 17
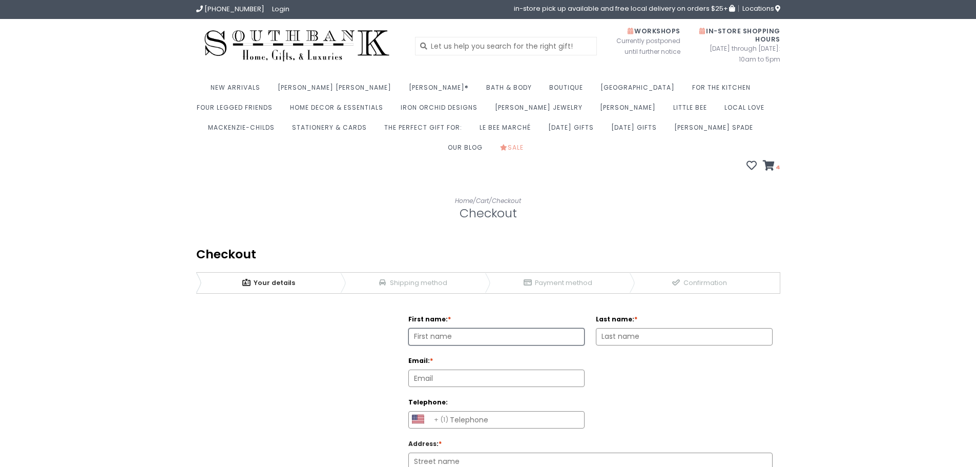
click at [449, 328] on input "First name: *" at bounding box center [497, 336] width 176 height 16
type input "Gay Lynn"
type input "Henry"
type input "[EMAIL_ADDRESS][DOMAIN_NAME]"
select select "AS|1"
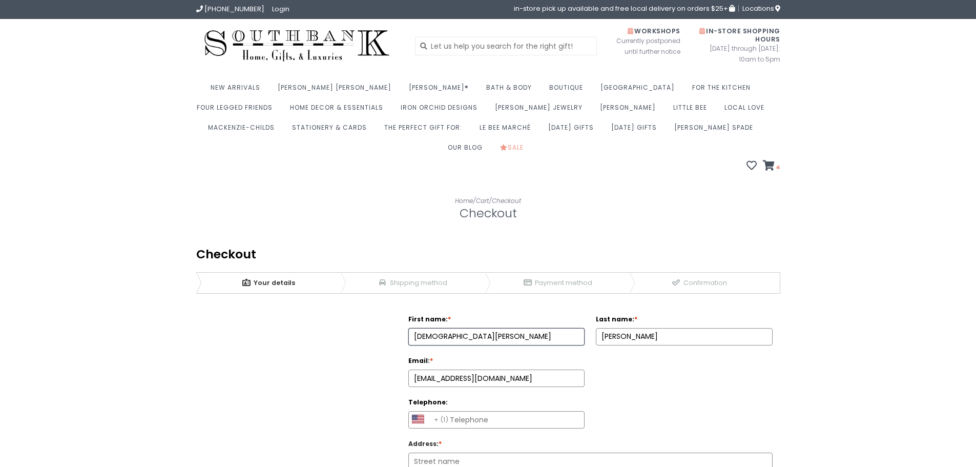
type input "9858700777"
type input "103 Oakshire Dr."
type input "70364"
type input "Houma"
select select "4182"
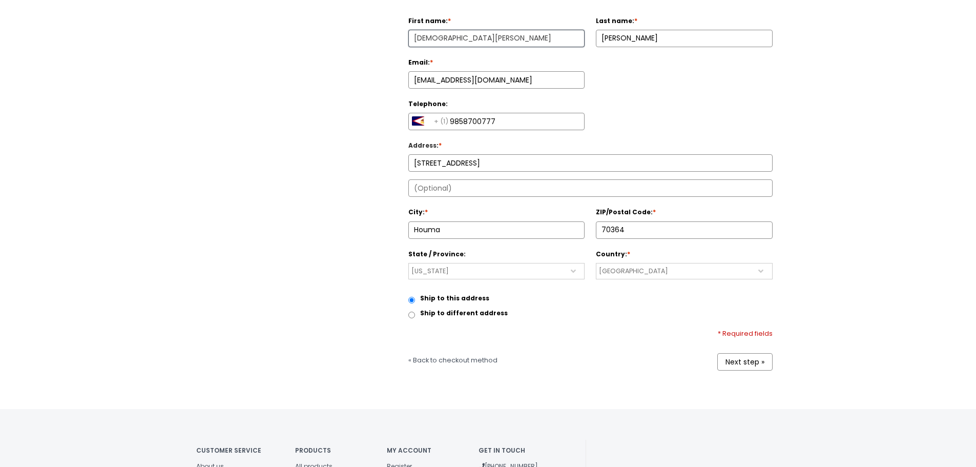
scroll to position [307, 0]
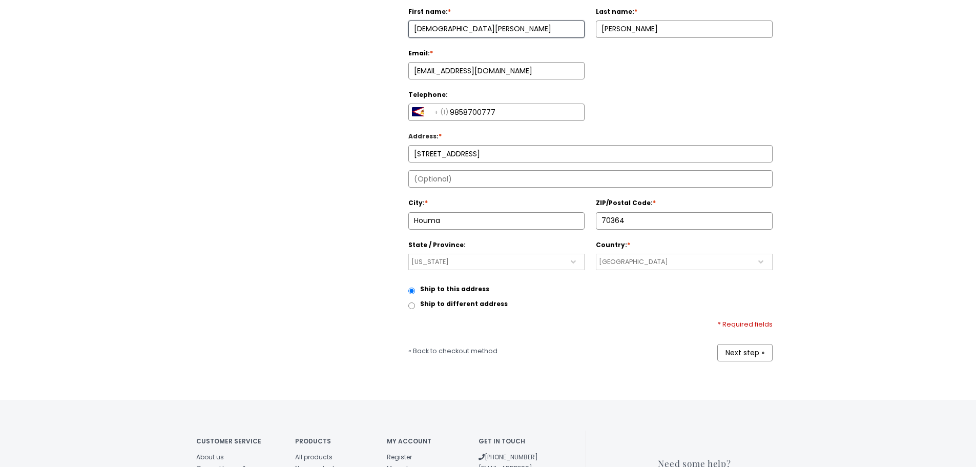
click at [737, 344] on link "Next step »" at bounding box center [744, 352] width 55 height 17
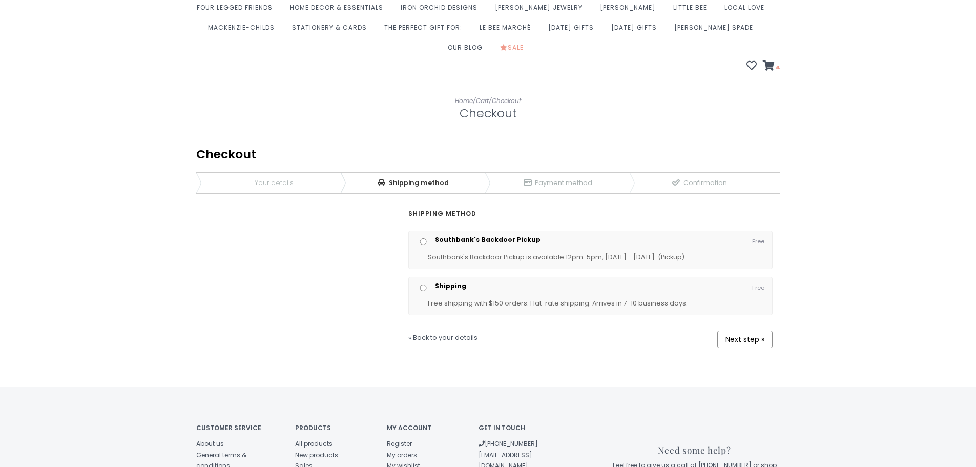
scroll to position [102, 0]
click at [424, 282] on input "Shipping" at bounding box center [423, 285] width 13 height 7
radio input "true"
click at [751, 328] on link "Next step »" at bounding box center [744, 336] width 55 height 17
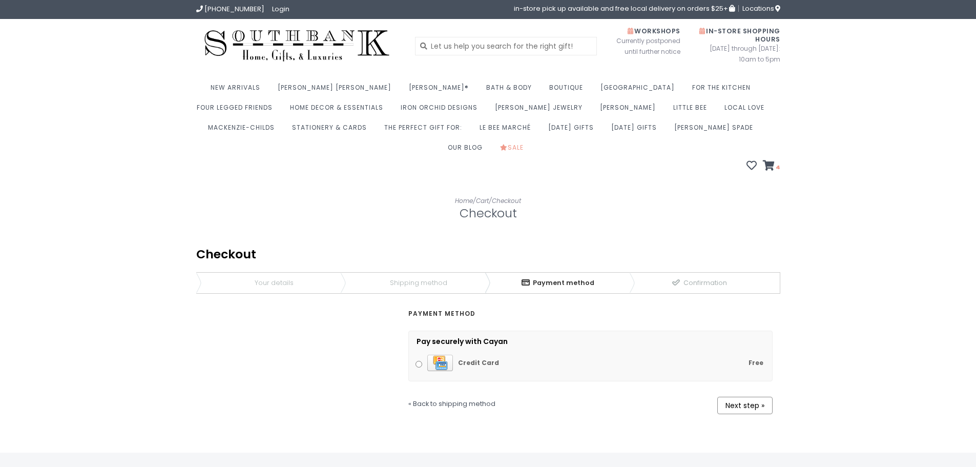
click at [417, 361] on input "Free Credit Card" at bounding box center [419, 364] width 7 height 7
radio input "true"
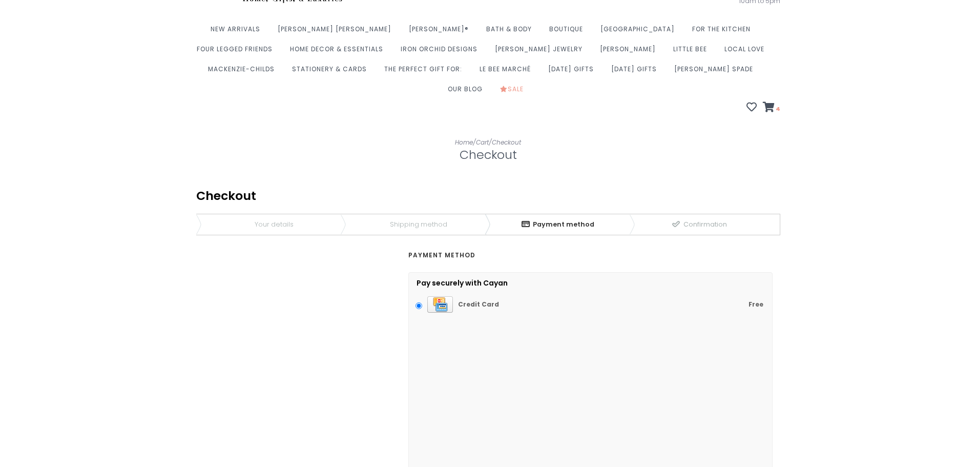
scroll to position [205, 0]
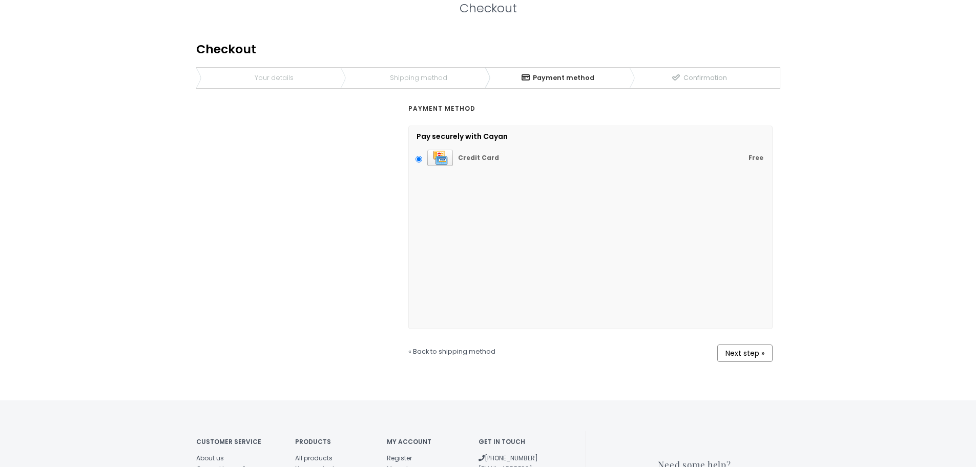
click at [747, 344] on link "Next step »" at bounding box center [744, 352] width 55 height 17
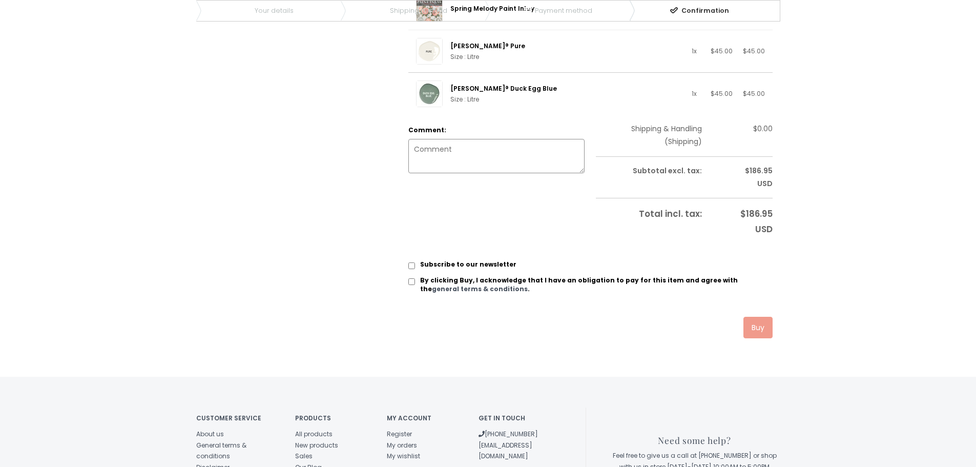
scroll to position [303, 0]
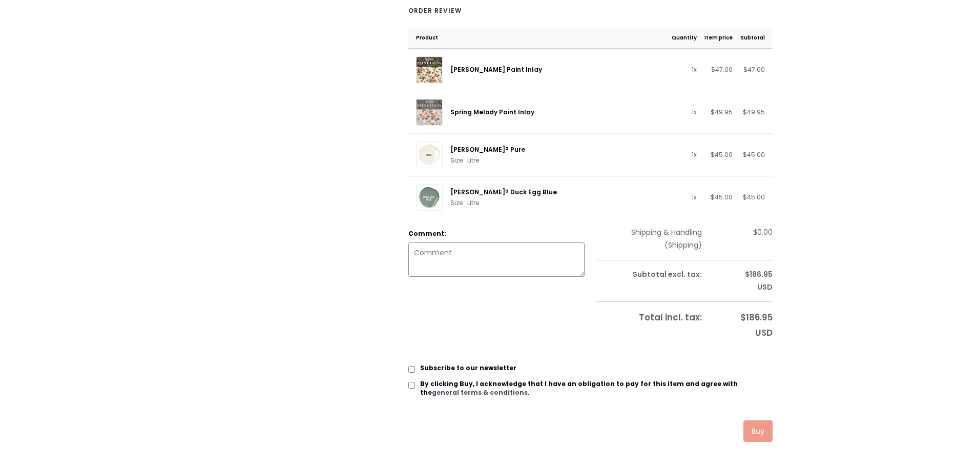
click at [756, 420] on link "Buy" at bounding box center [758, 431] width 29 height 22
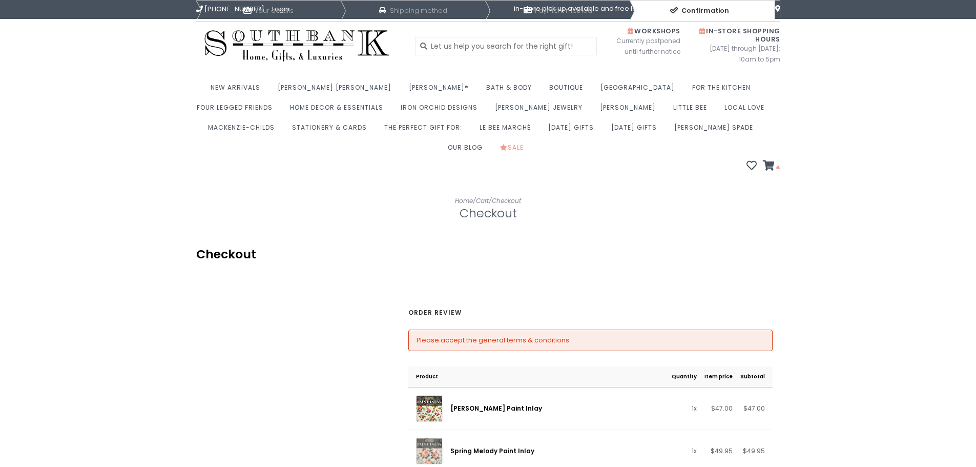
scroll to position [442, 0]
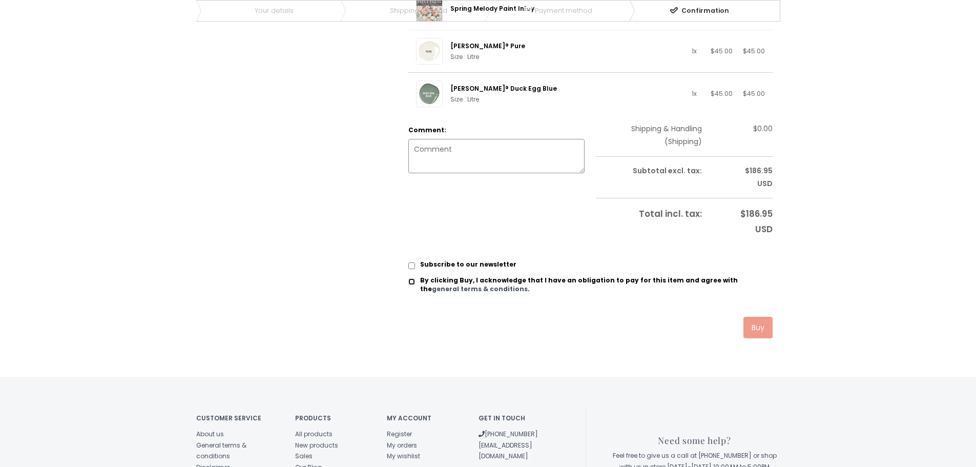
click at [414, 278] on input "By clicking Buy, I acknowledge that I have an obligation to pay for this item a…" at bounding box center [411, 281] width 7 height 7
checkbox input "true"
click at [765, 317] on link "Buy" at bounding box center [758, 328] width 29 height 22
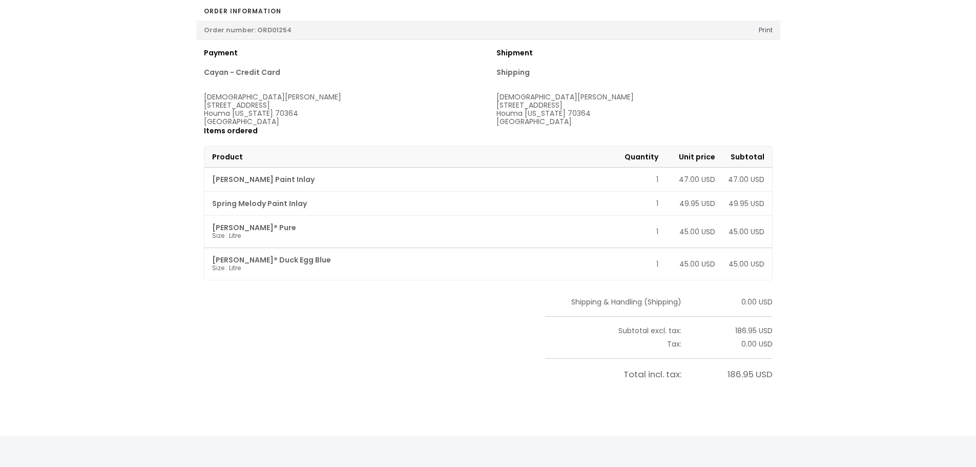
scroll to position [256, 0]
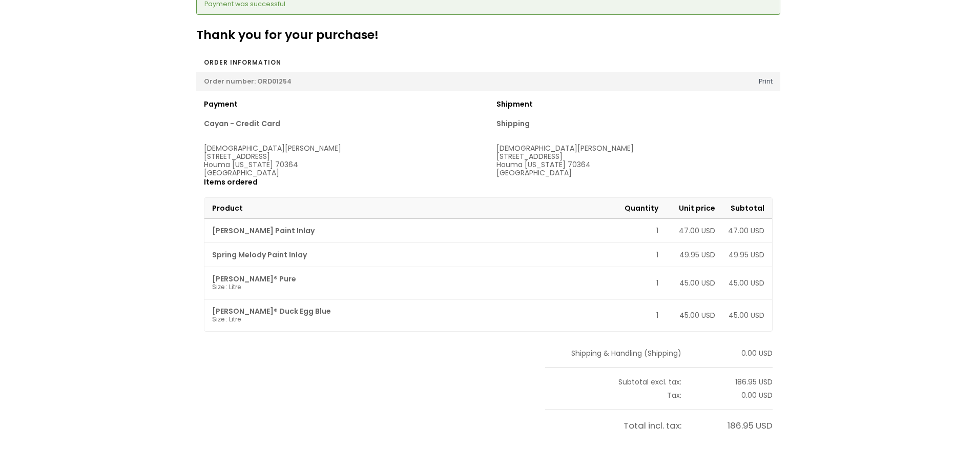
click at [778, 72] on div "Order number: ORD01254 Print" at bounding box center [488, 81] width 584 height 19
click at [766, 72] on link "Print" at bounding box center [766, 81] width 14 height 19
